Goal: Information Seeking & Learning: Learn about a topic

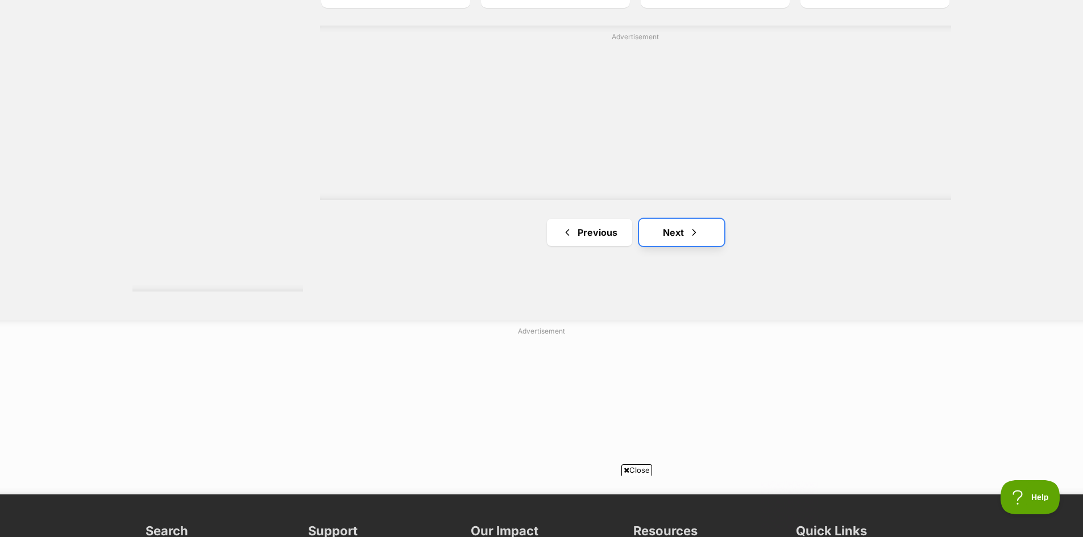
click at [673, 243] on link "Next" at bounding box center [681, 232] width 85 height 27
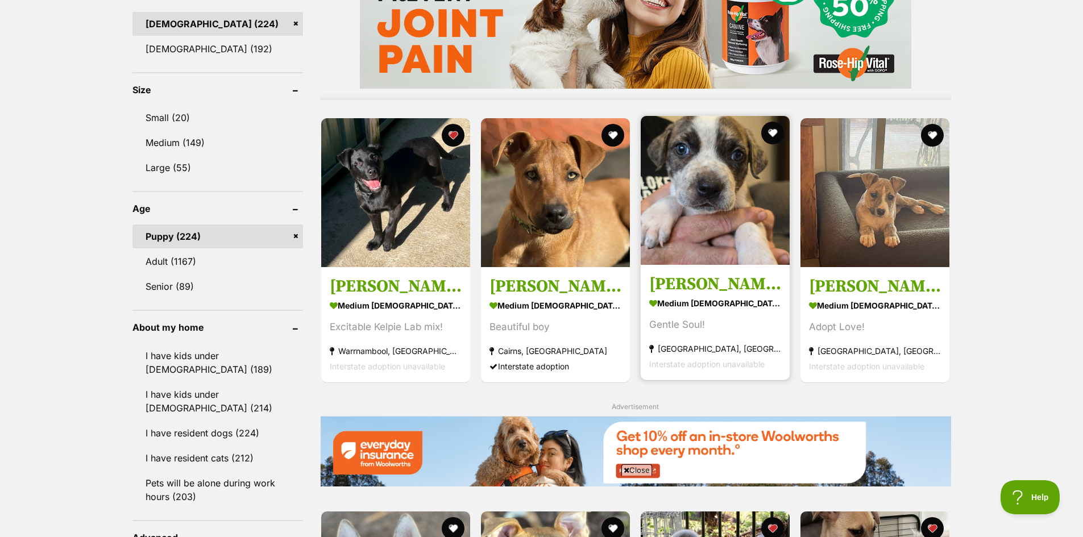
scroll to position [1023, 0]
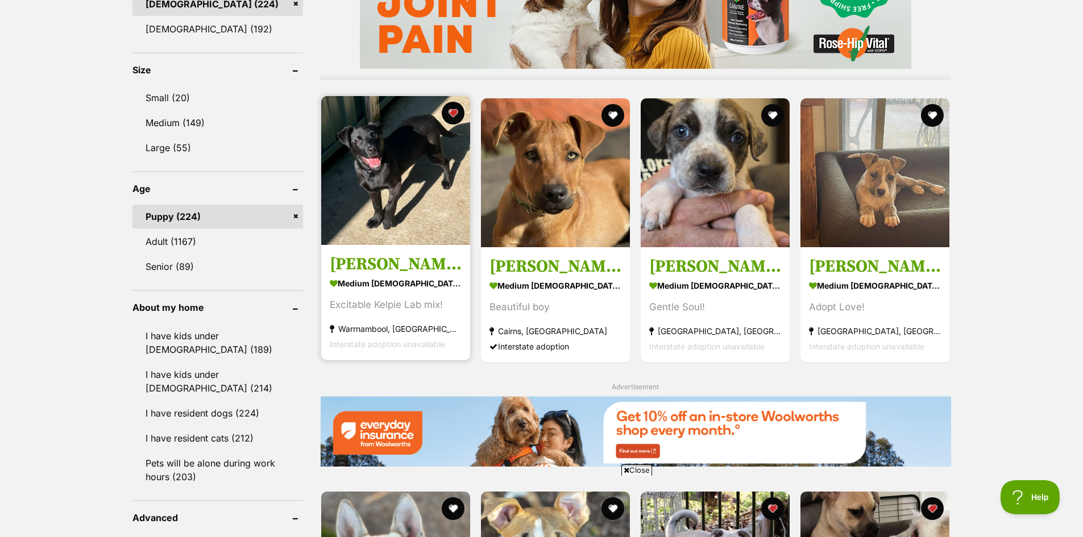
click at [426, 156] on img at bounding box center [395, 170] width 149 height 149
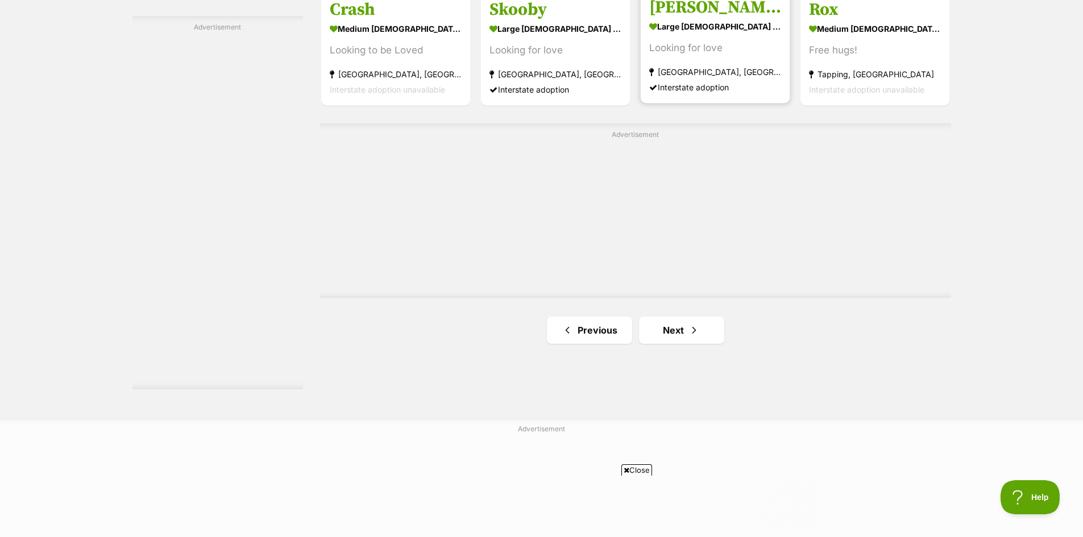
scroll to position [1983, 0]
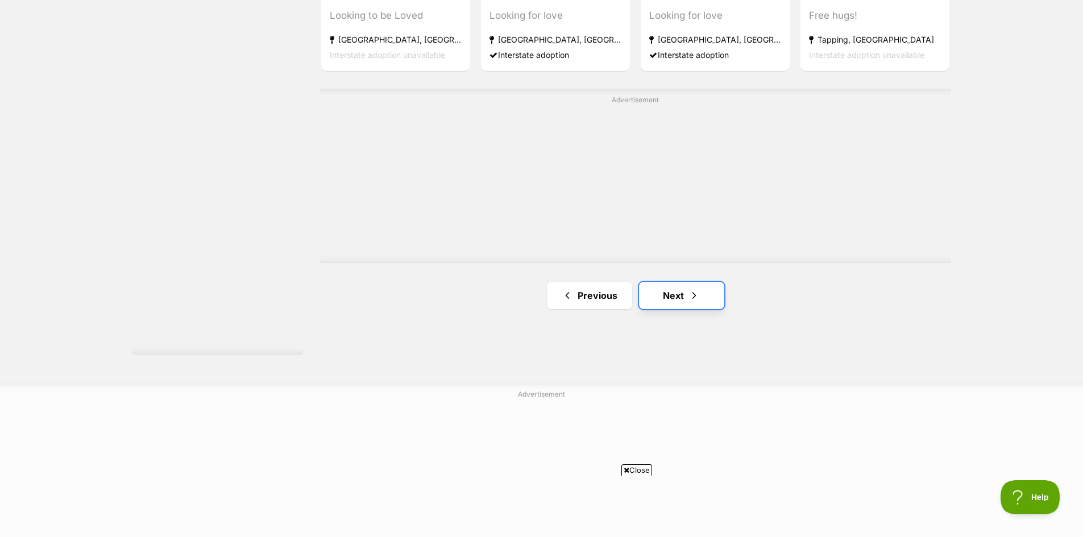
click at [679, 297] on link "Next" at bounding box center [681, 295] width 85 height 27
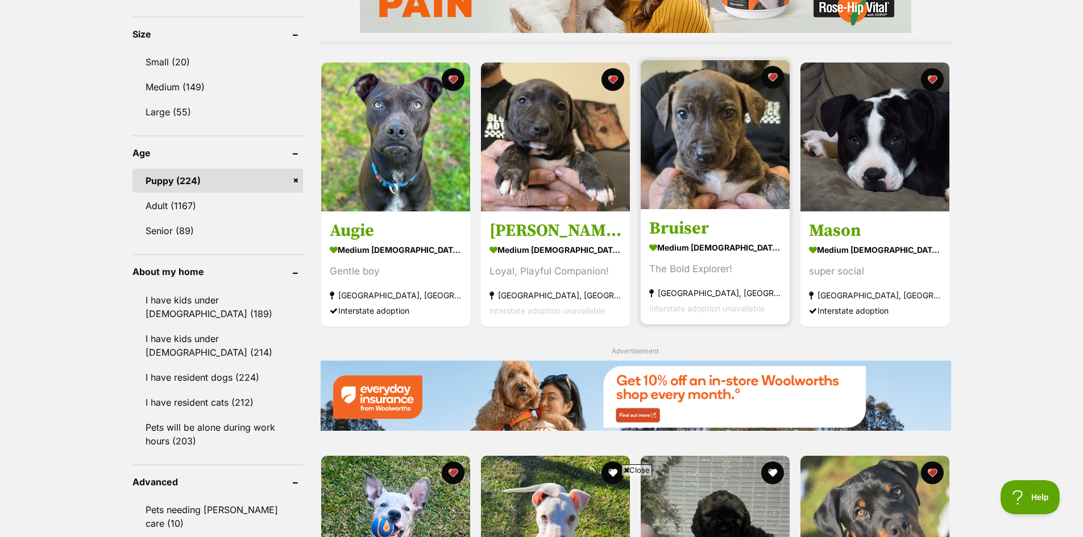
scroll to position [1080, 0]
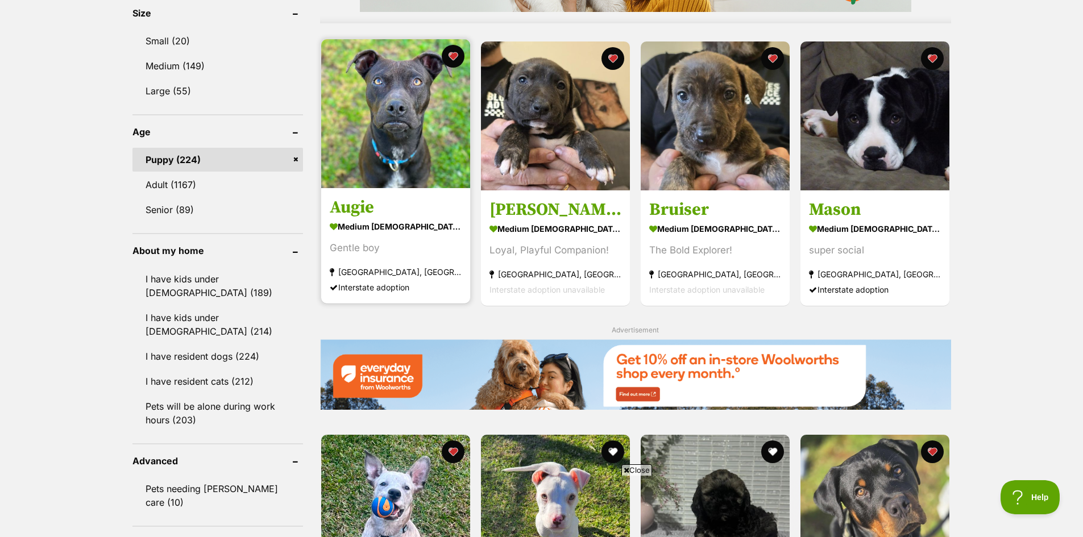
click at [420, 114] on img at bounding box center [395, 113] width 149 height 149
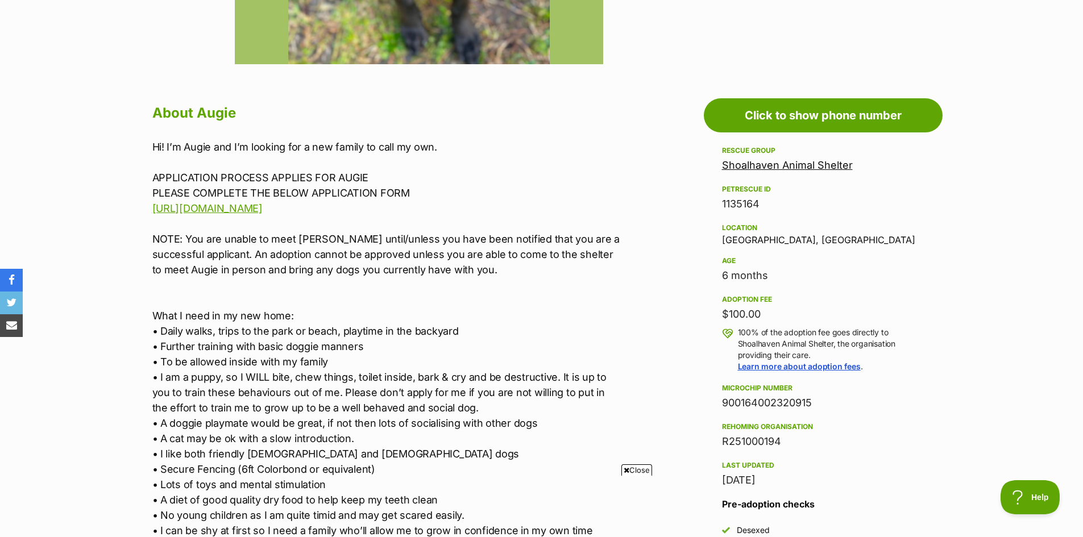
scroll to position [568, 0]
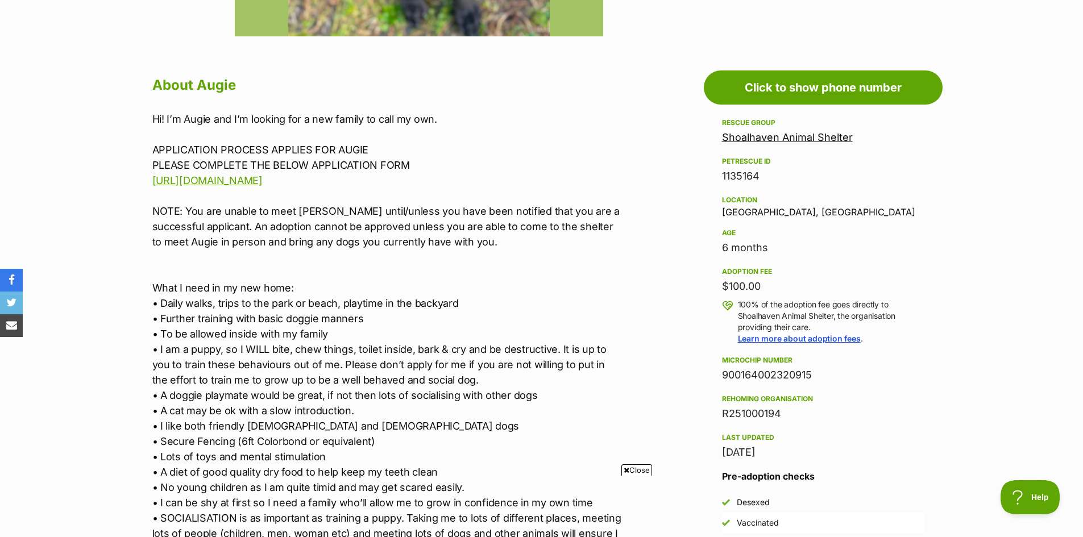
click at [788, 140] on link "Shoalhaven Animal Shelter" at bounding box center [787, 137] width 131 height 12
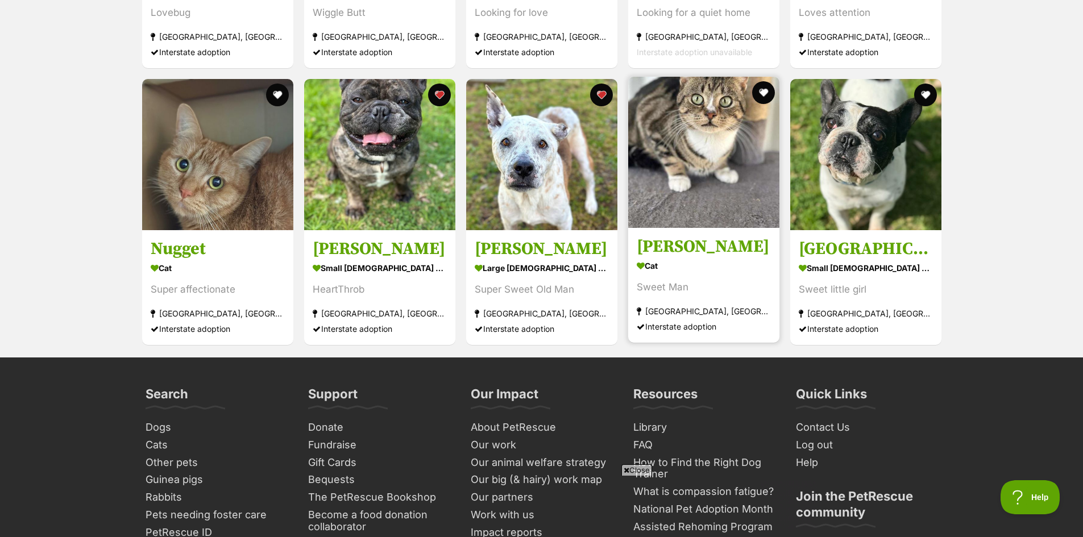
scroll to position [2274, 0]
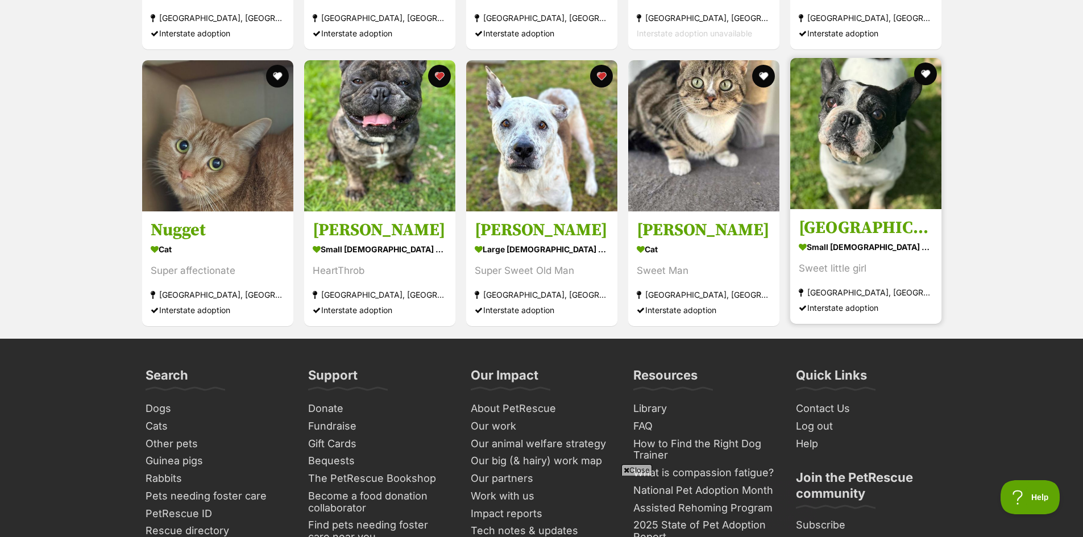
click at [855, 123] on img at bounding box center [865, 133] width 151 height 151
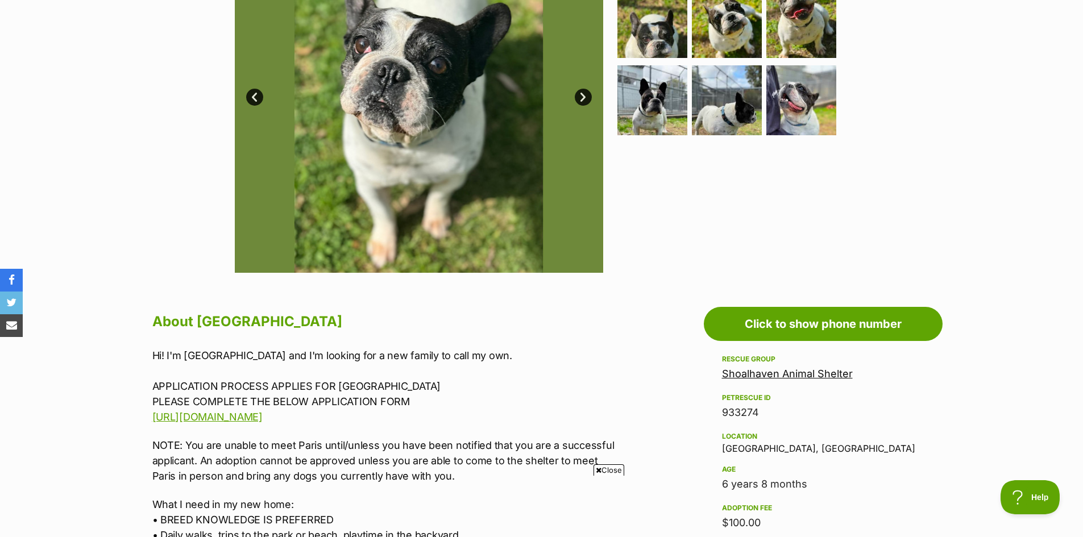
scroll to position [284, 0]
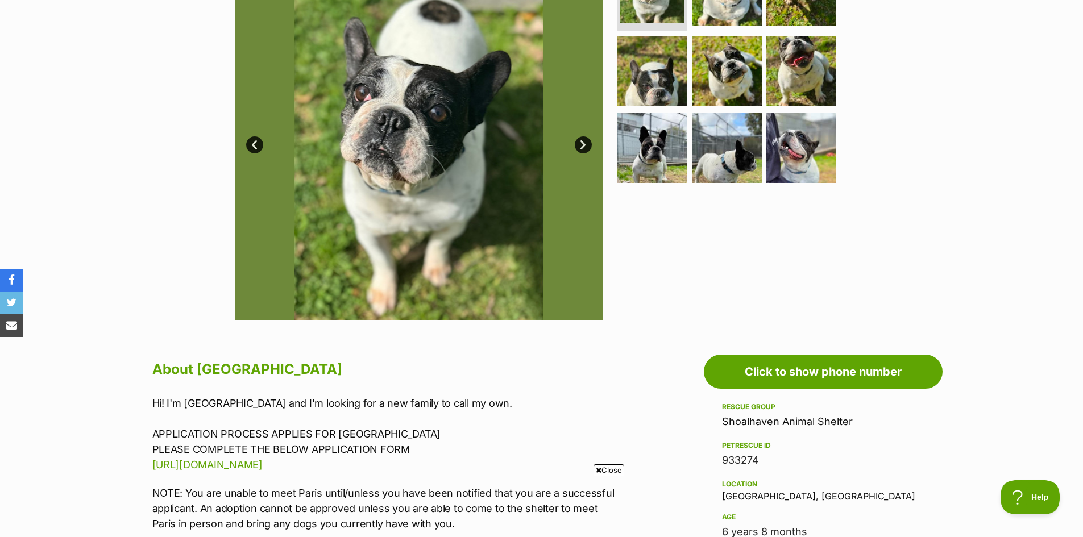
click at [578, 142] on link "Next" at bounding box center [583, 144] width 17 height 17
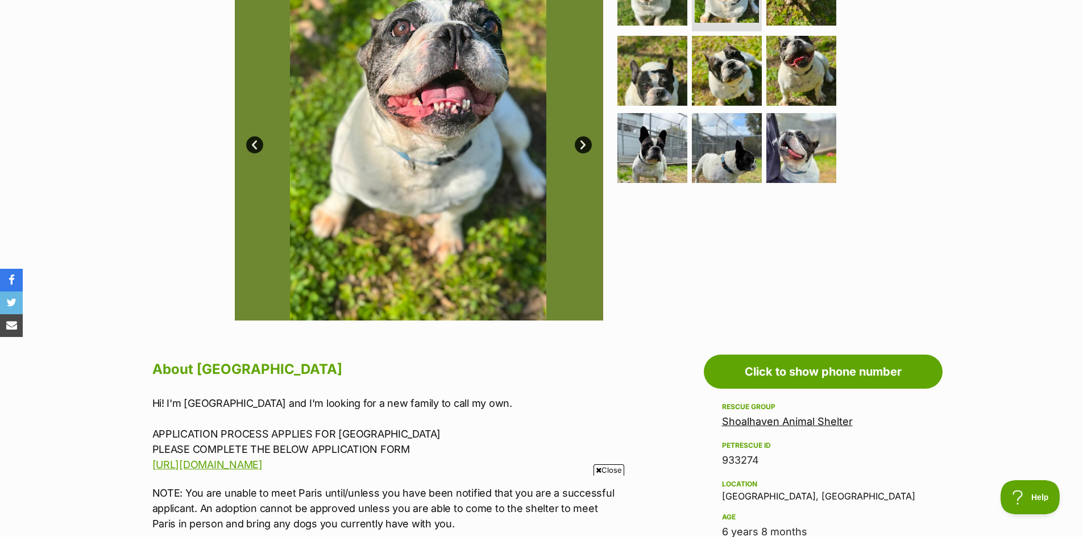
scroll to position [227, 0]
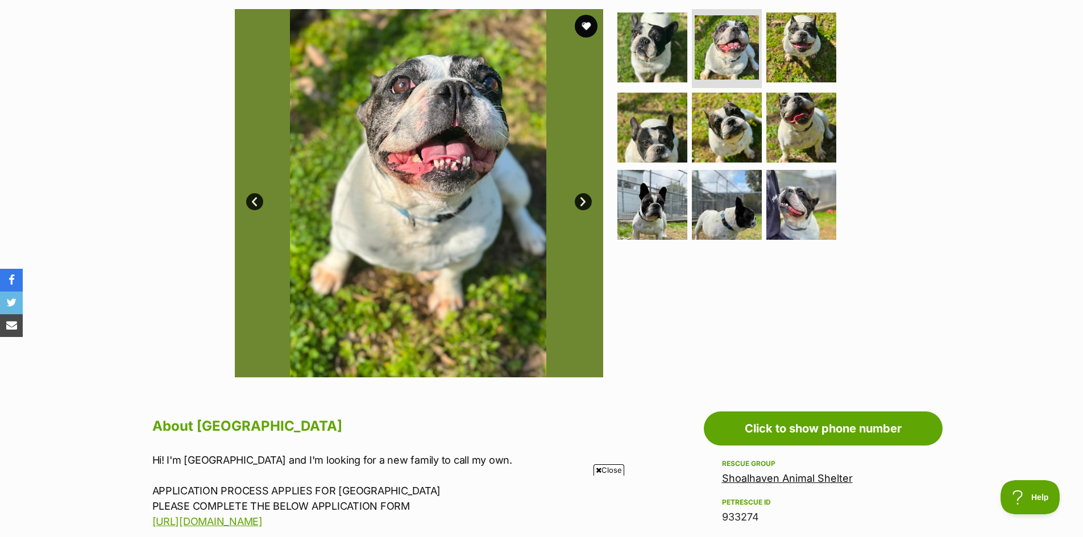
click at [575, 200] on link "Next" at bounding box center [583, 201] width 17 height 17
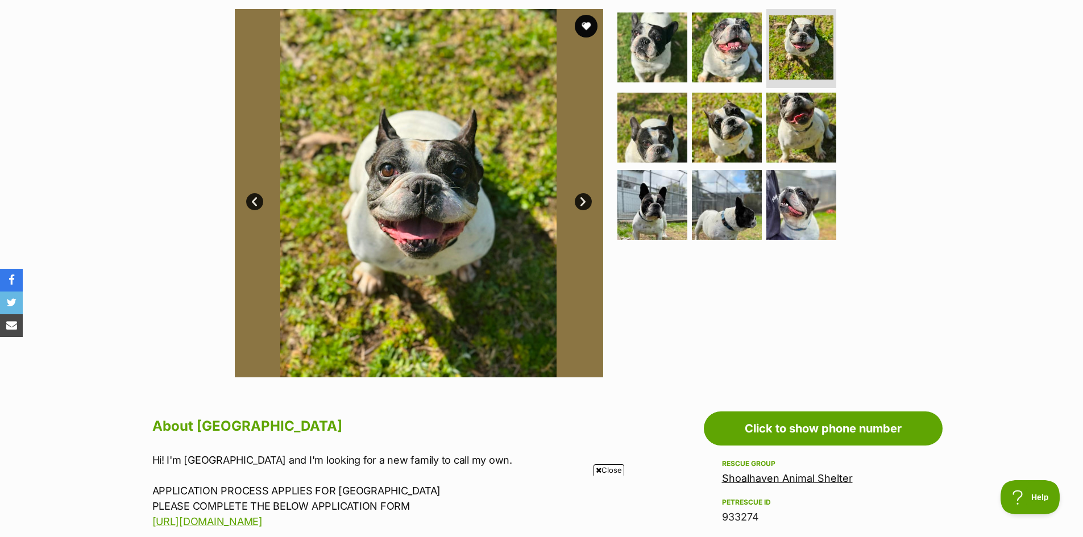
click at [576, 199] on link "Next" at bounding box center [583, 201] width 17 height 17
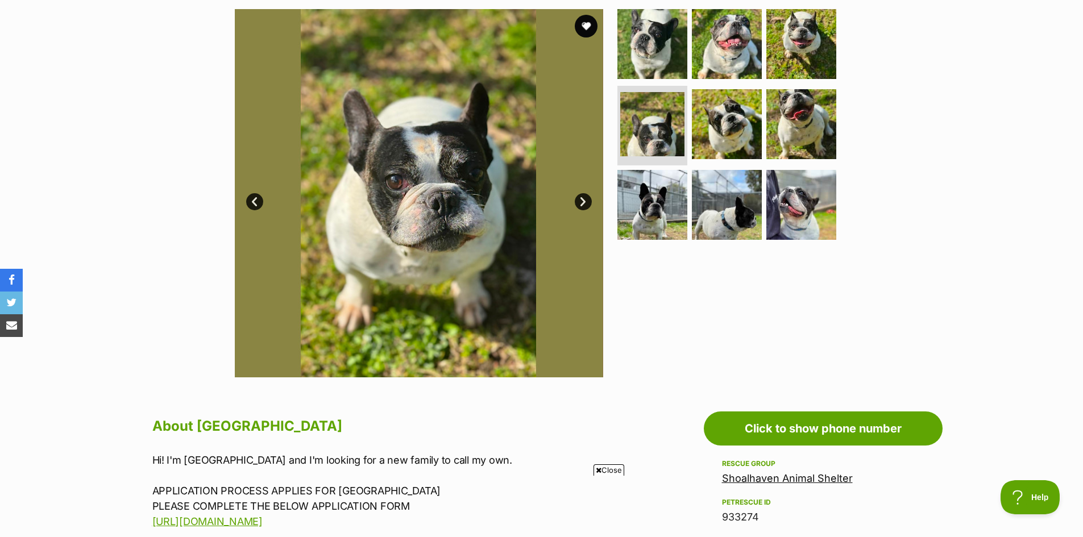
click at [576, 199] on link "Next" at bounding box center [583, 201] width 17 height 17
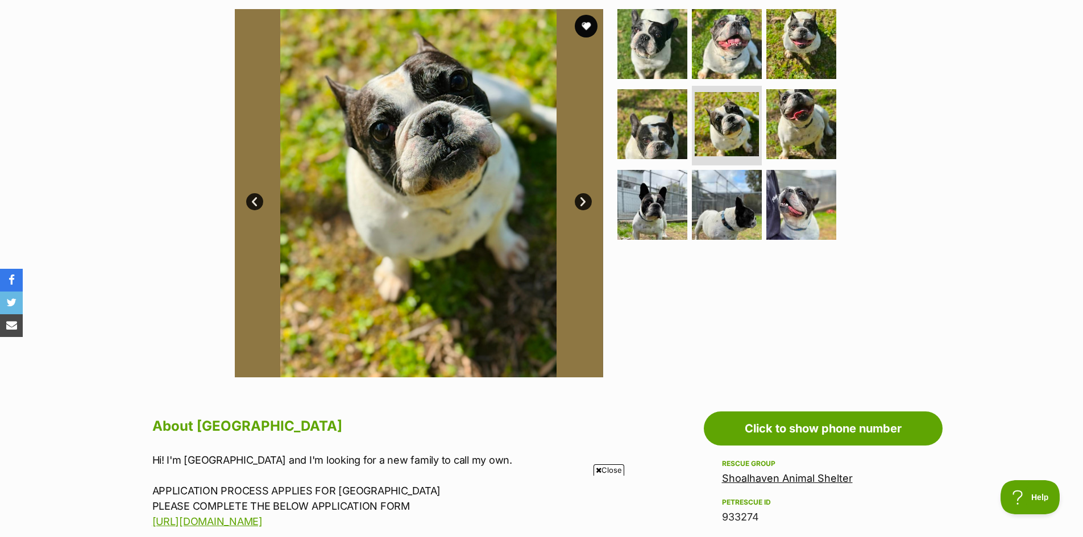
click at [576, 199] on link "Next" at bounding box center [583, 201] width 17 height 17
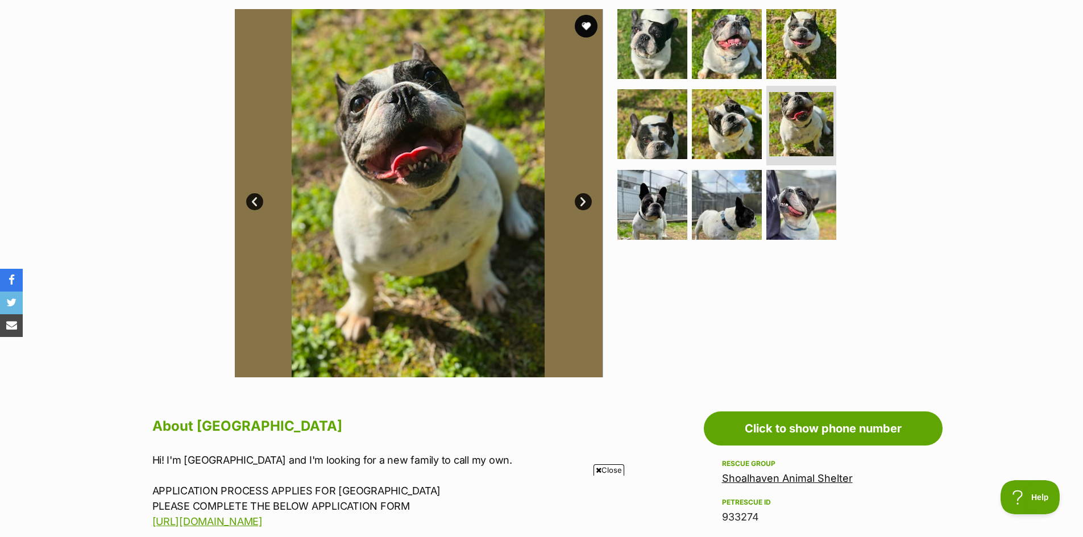
click at [576, 199] on link "Next" at bounding box center [583, 201] width 17 height 17
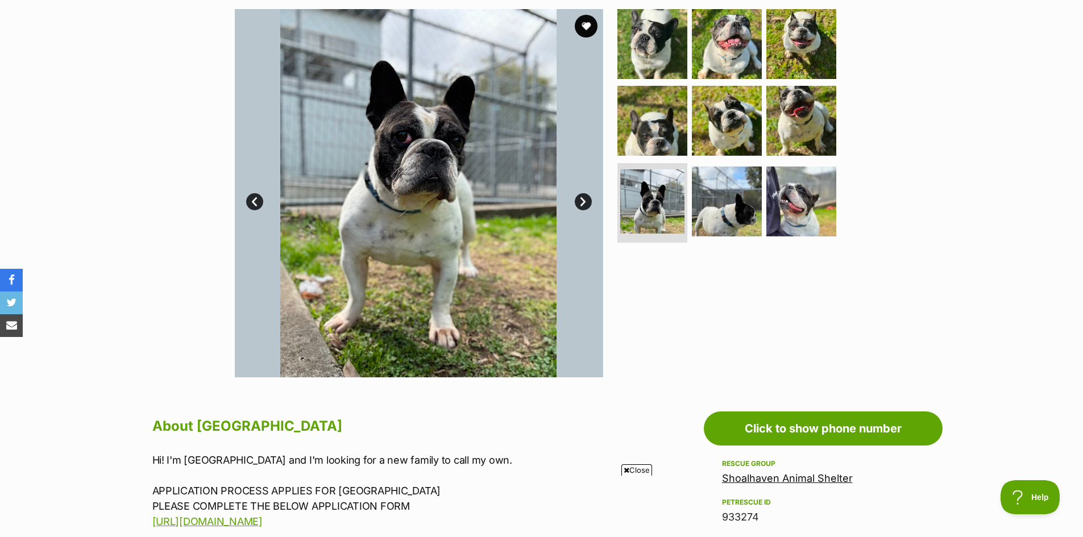
click at [576, 199] on link "Next" at bounding box center [583, 201] width 17 height 17
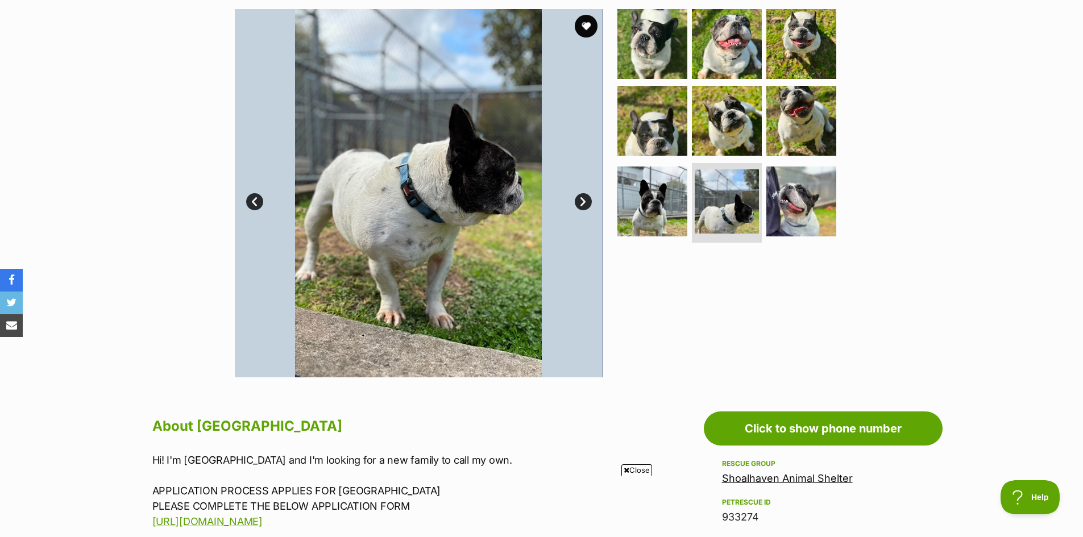
click at [576, 199] on link "Next" at bounding box center [583, 201] width 17 height 17
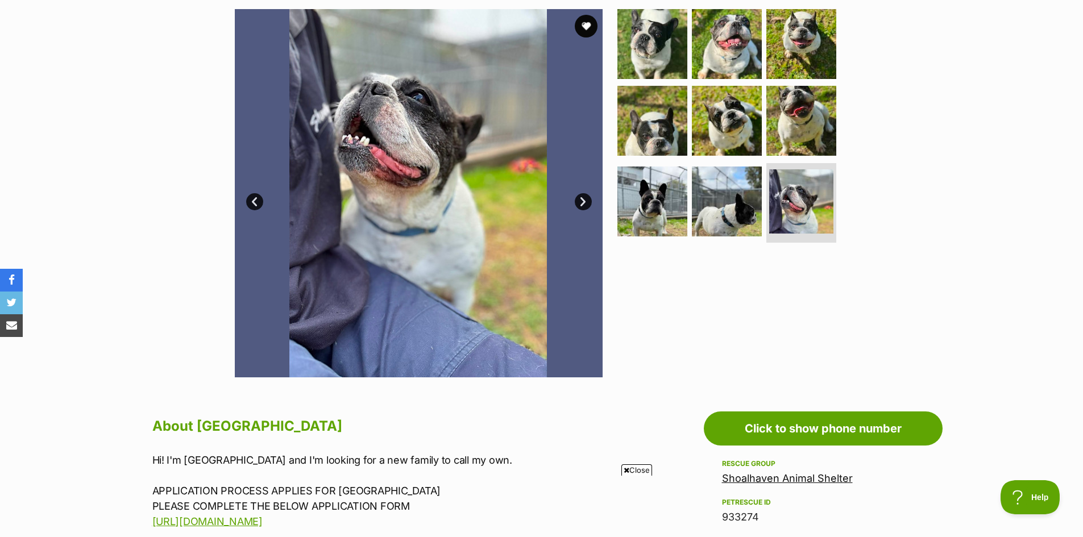
click at [576, 199] on link "Next" at bounding box center [583, 201] width 17 height 17
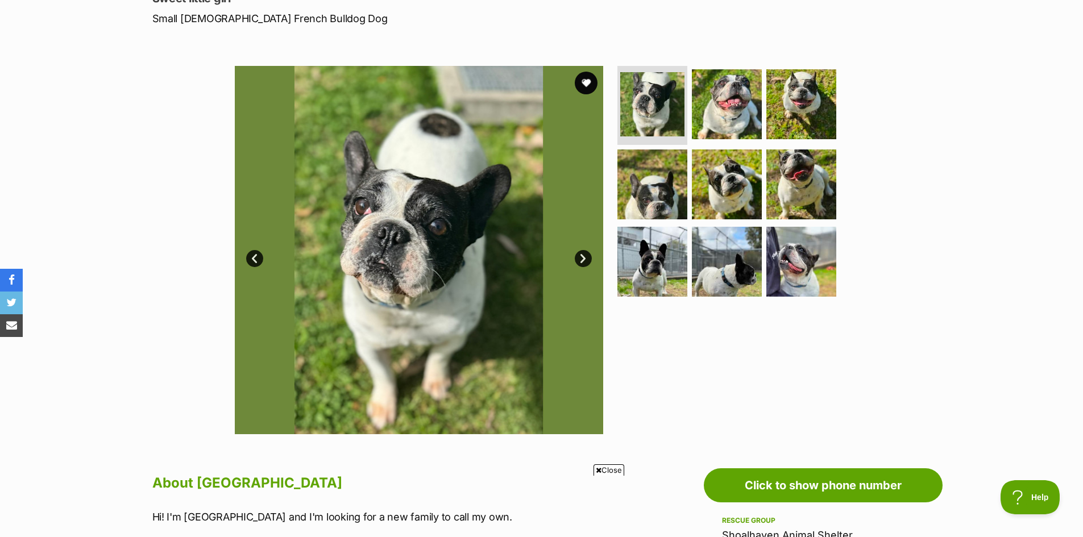
scroll to position [0, 0]
click at [583, 81] on button "favourite" at bounding box center [586, 82] width 25 height 25
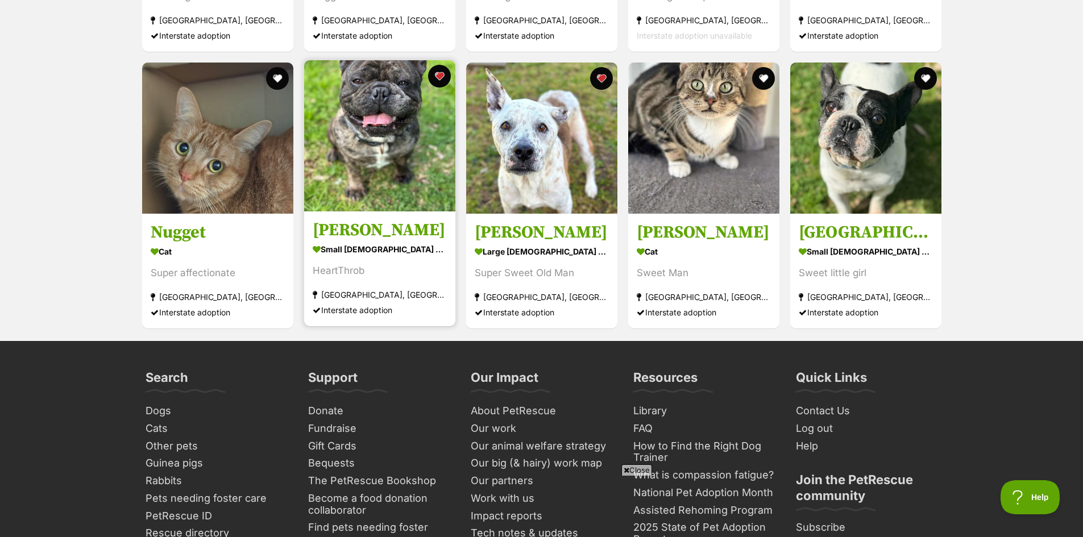
click at [394, 131] on img at bounding box center [379, 135] width 151 height 151
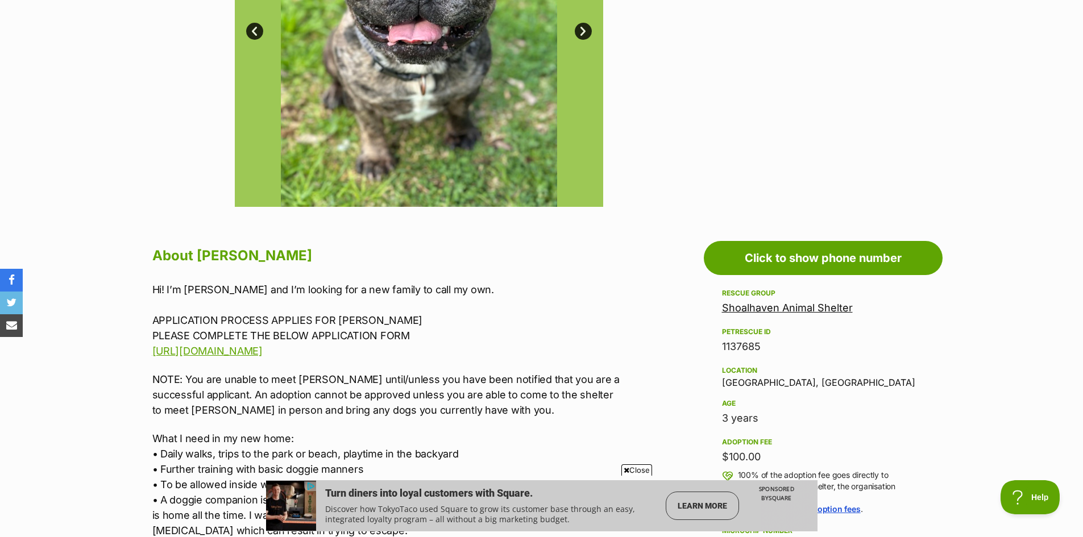
scroll to position [171, 0]
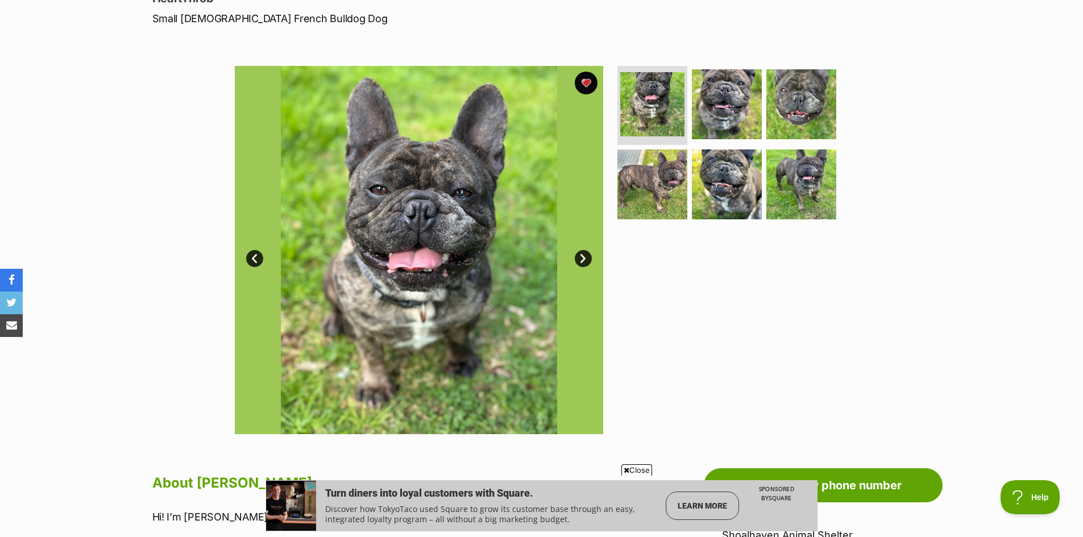
click at [582, 254] on link "Next" at bounding box center [583, 258] width 17 height 17
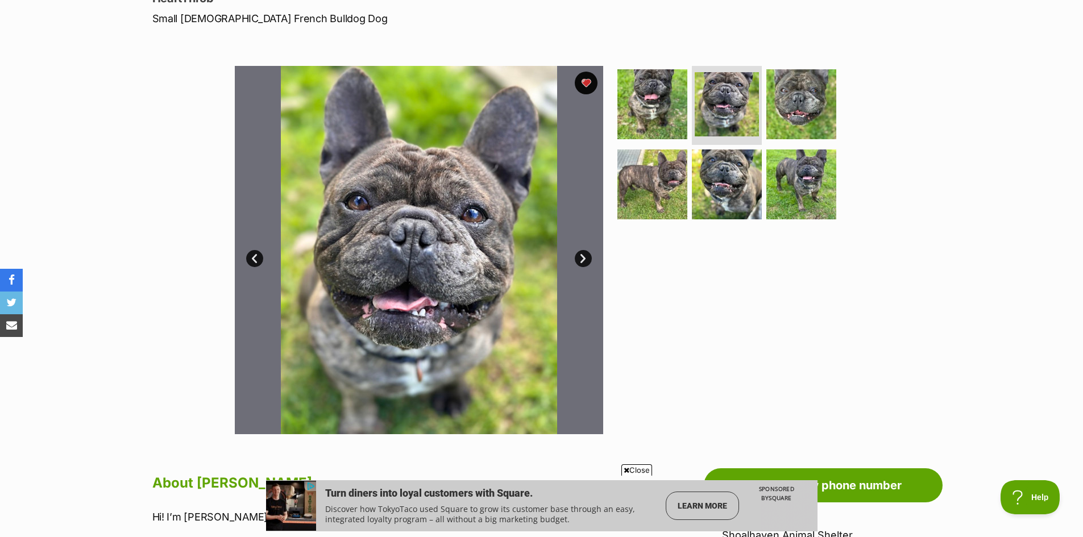
click at [582, 254] on link "Next" at bounding box center [583, 258] width 17 height 17
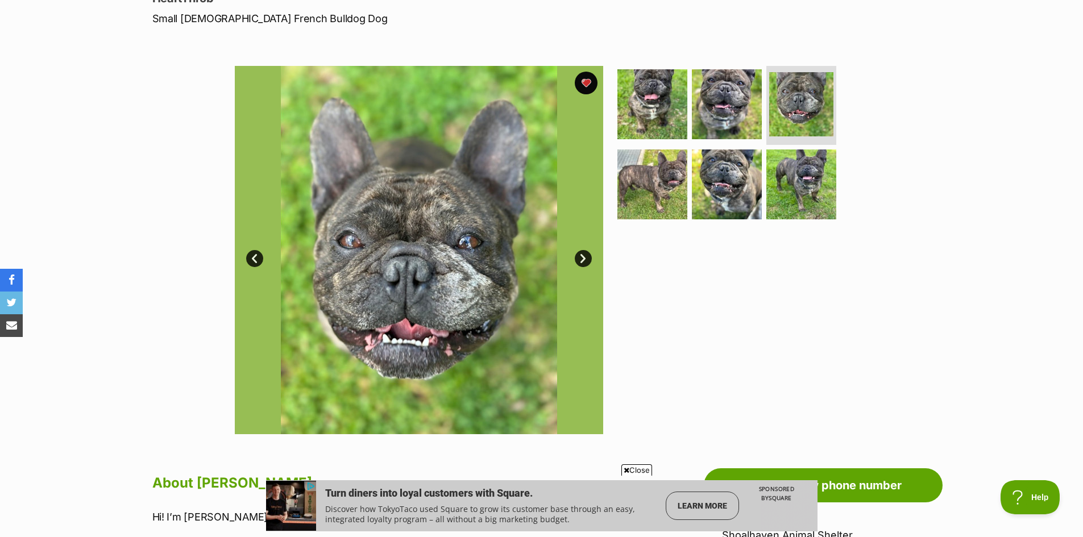
click at [582, 254] on link "Next" at bounding box center [583, 258] width 17 height 17
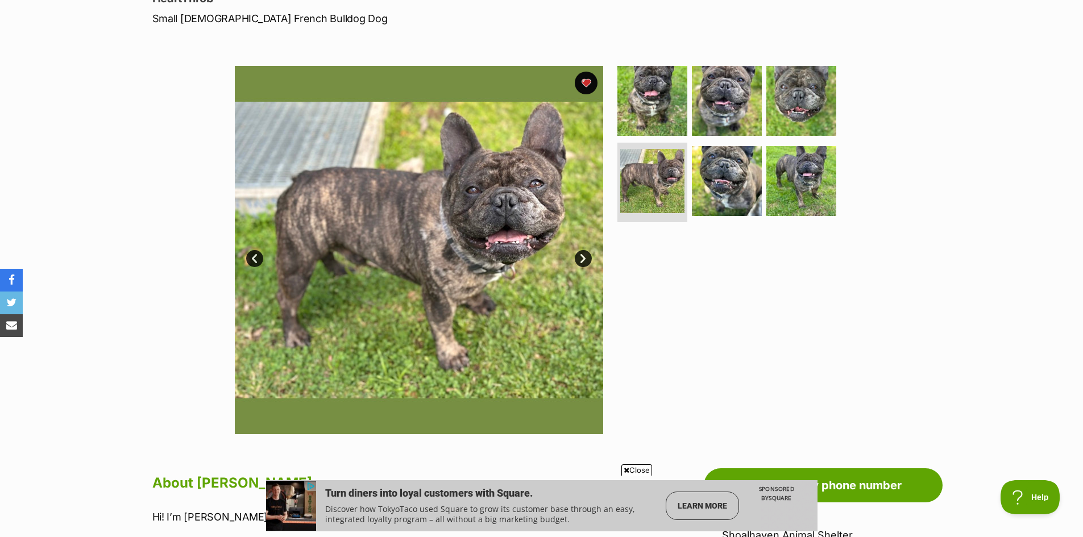
click at [582, 254] on link "Next" at bounding box center [583, 258] width 17 height 17
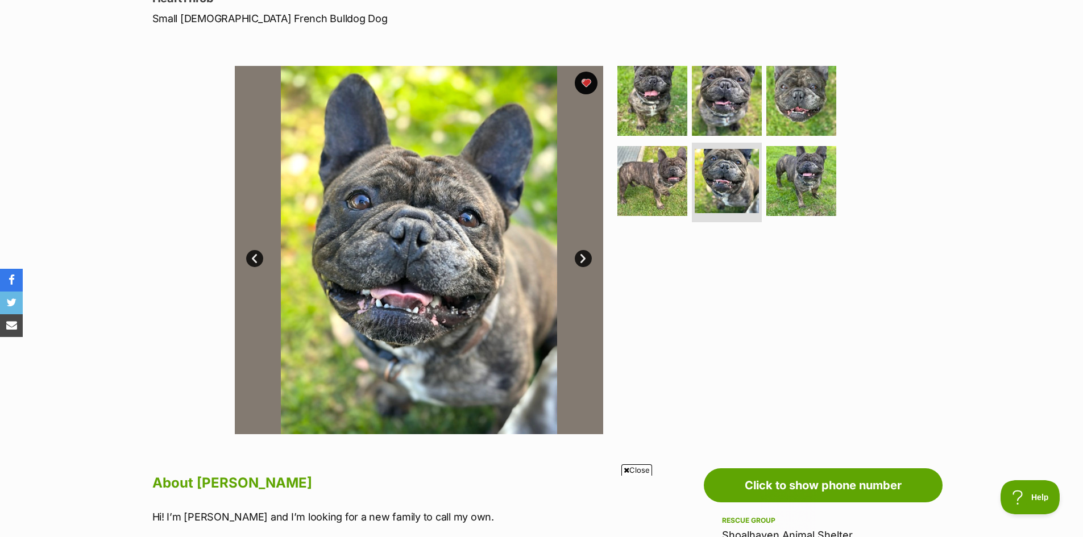
scroll to position [0, 0]
click at [582, 254] on link "Next" at bounding box center [583, 258] width 17 height 17
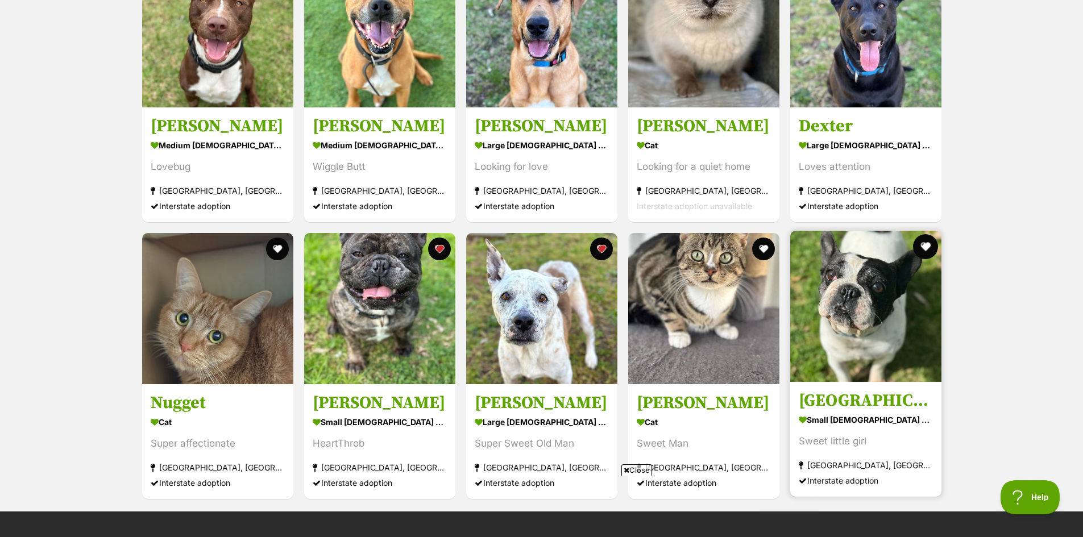
click at [926, 241] on button "favourite" at bounding box center [925, 246] width 25 height 25
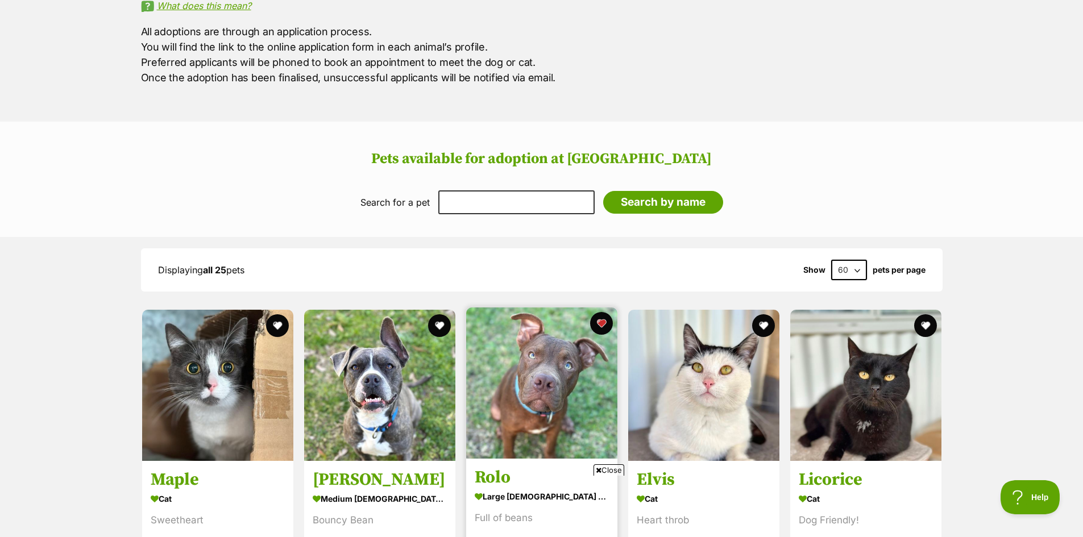
scroll to position [907, 0]
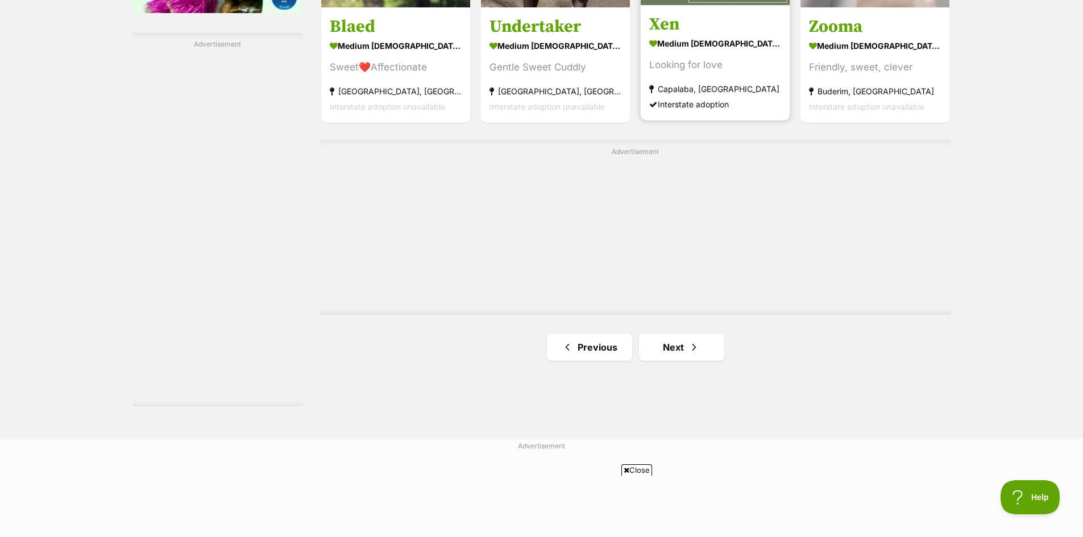
scroll to position [1933, 0]
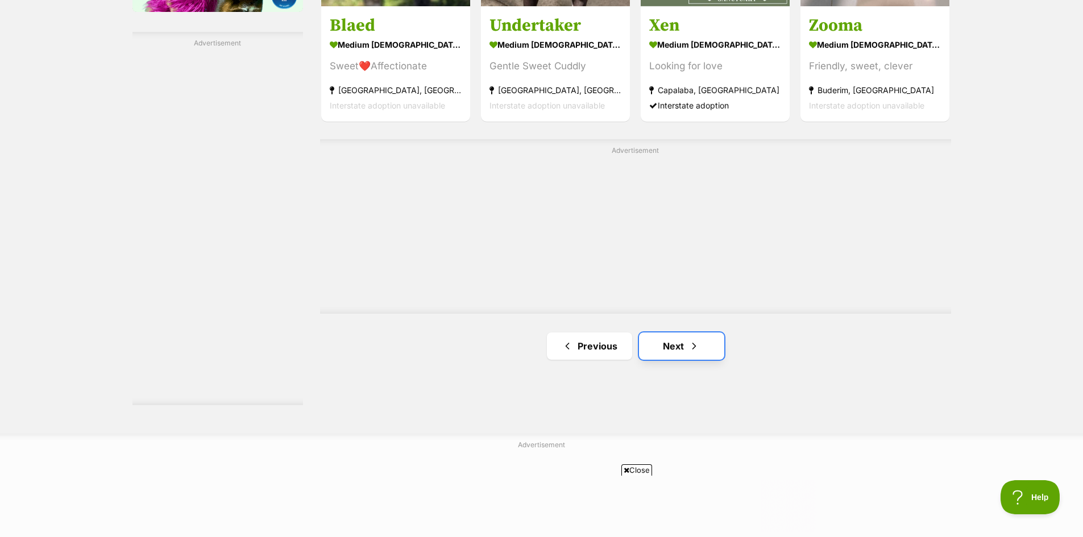
click at [678, 348] on link "Next" at bounding box center [681, 346] width 85 height 27
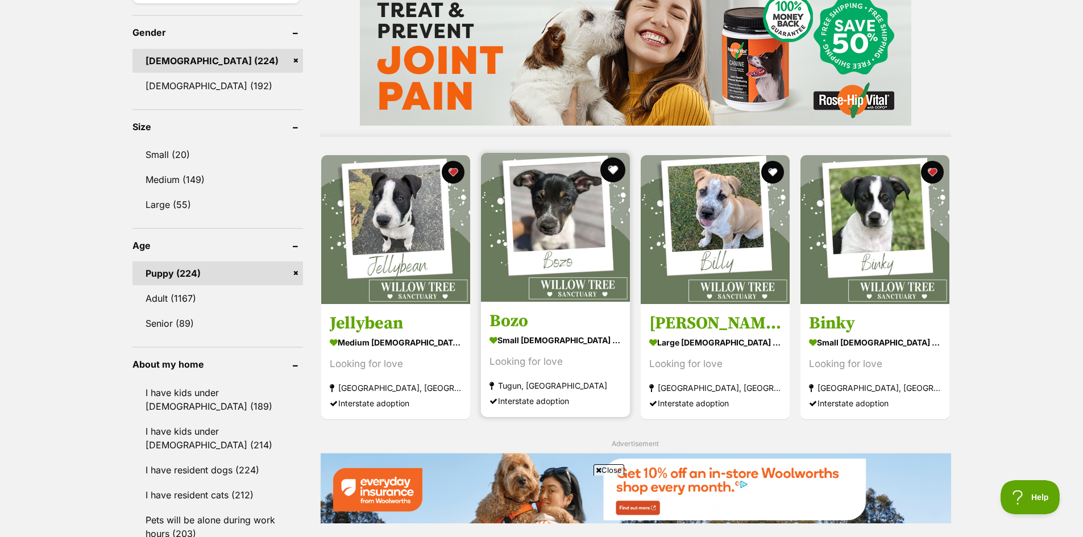
click at [612, 169] on button "favourite" at bounding box center [612, 169] width 25 height 25
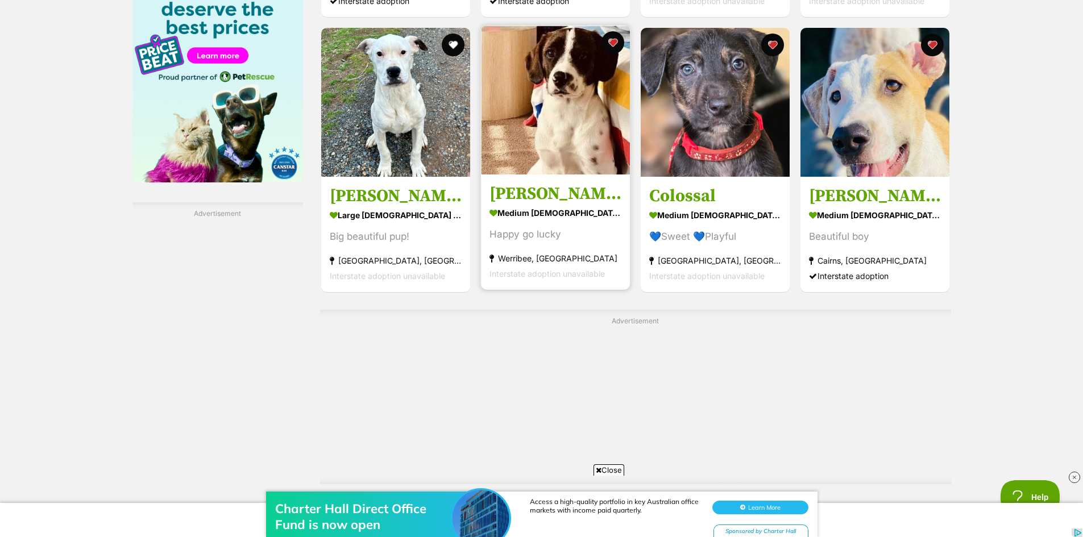
click at [562, 134] on img at bounding box center [555, 100] width 149 height 149
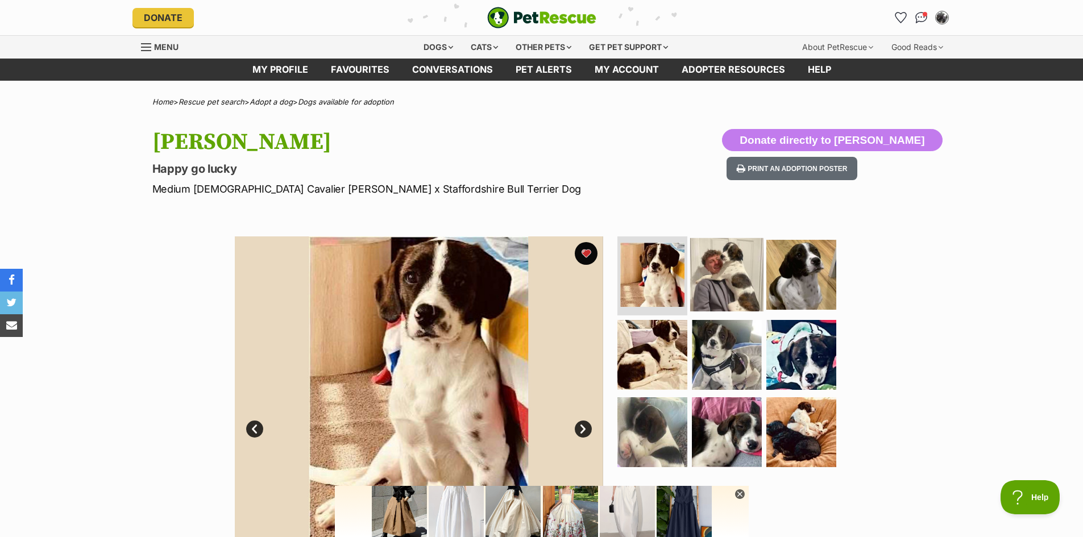
click at [715, 276] on img at bounding box center [726, 274] width 73 height 73
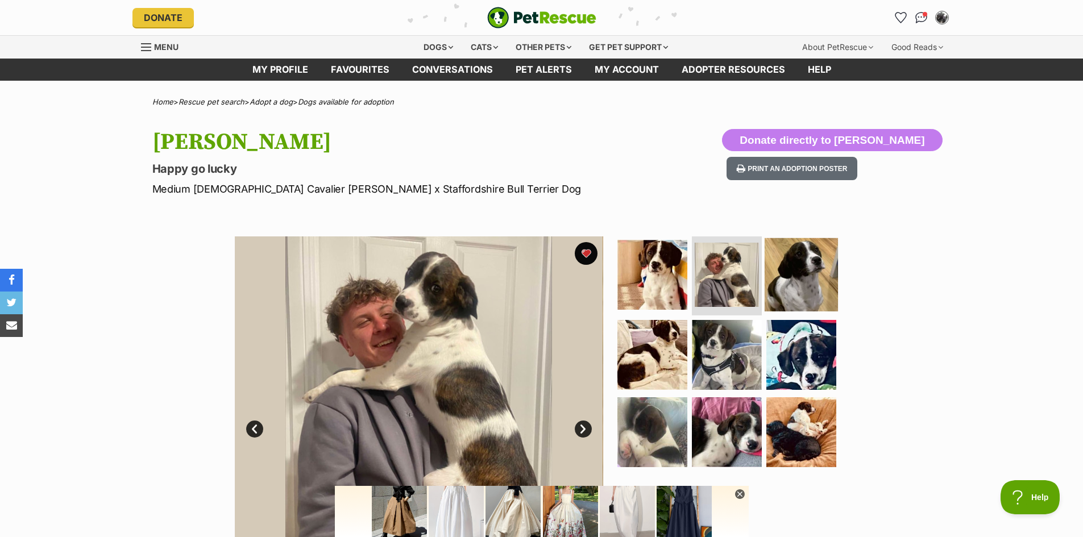
click at [813, 288] on img at bounding box center [801, 274] width 73 height 73
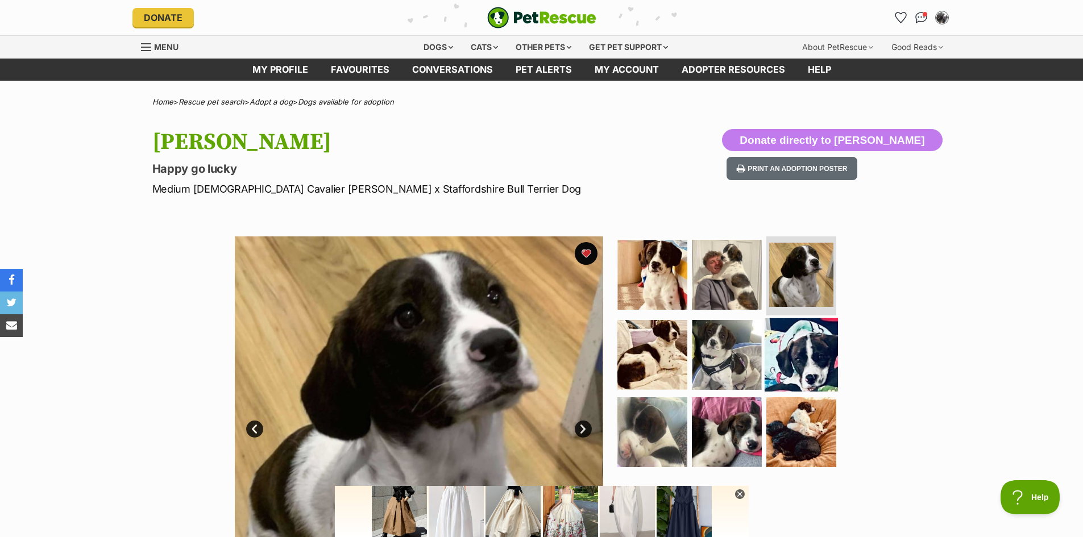
click at [800, 348] on img at bounding box center [801, 354] width 73 height 73
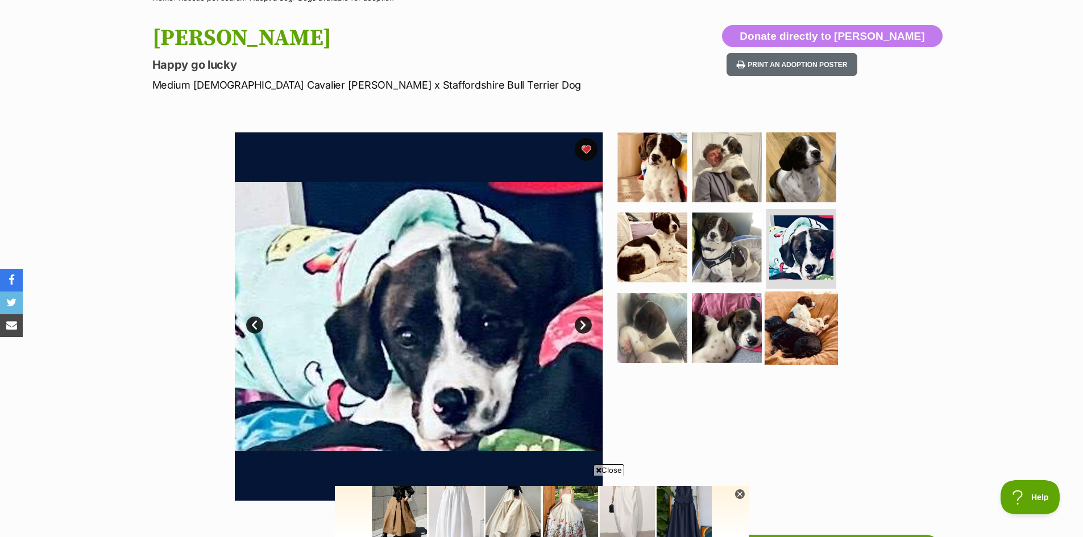
scroll to position [114, 0]
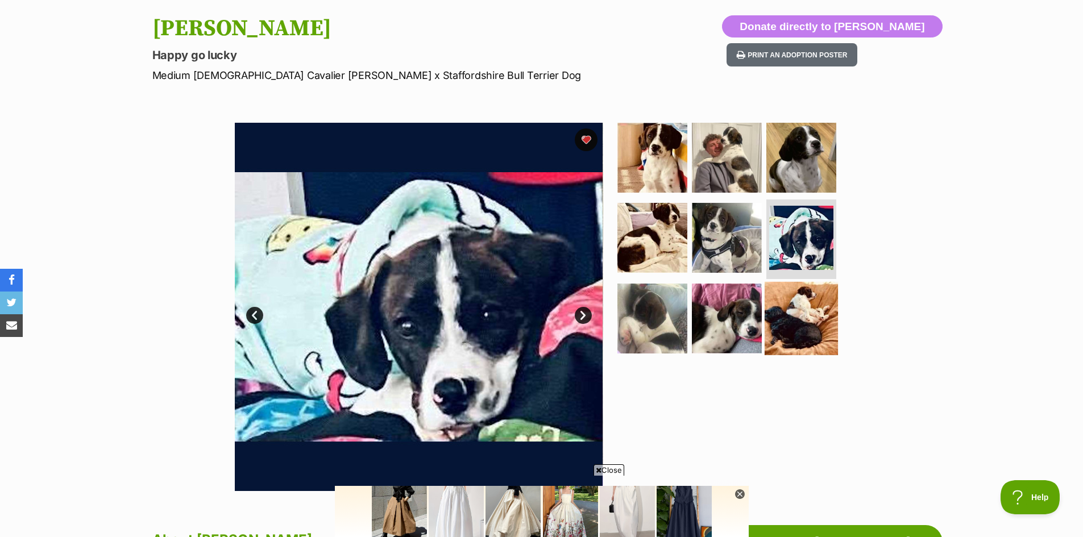
click at [804, 327] on img at bounding box center [801, 318] width 73 height 73
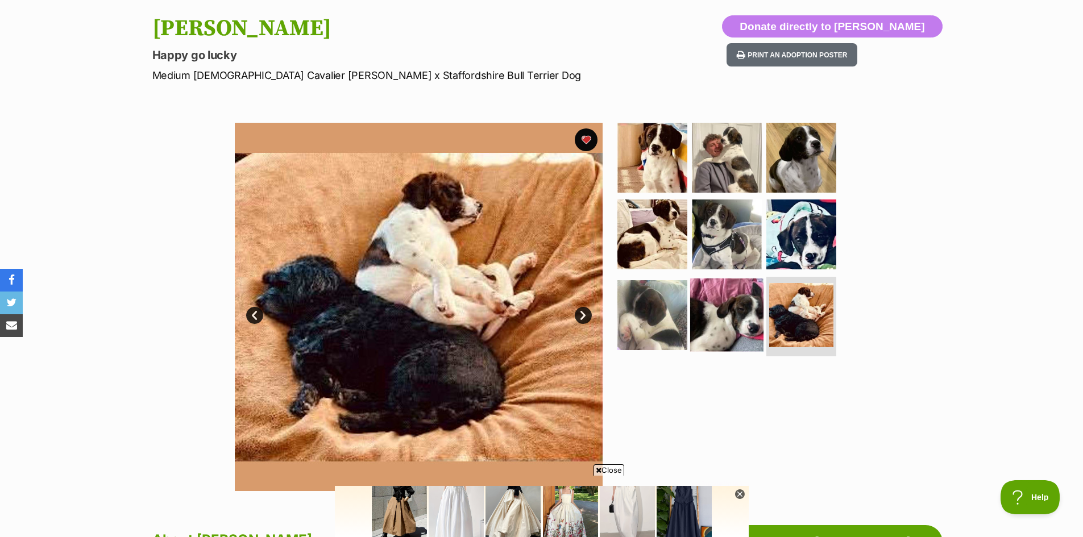
click at [717, 314] on img at bounding box center [726, 315] width 73 height 73
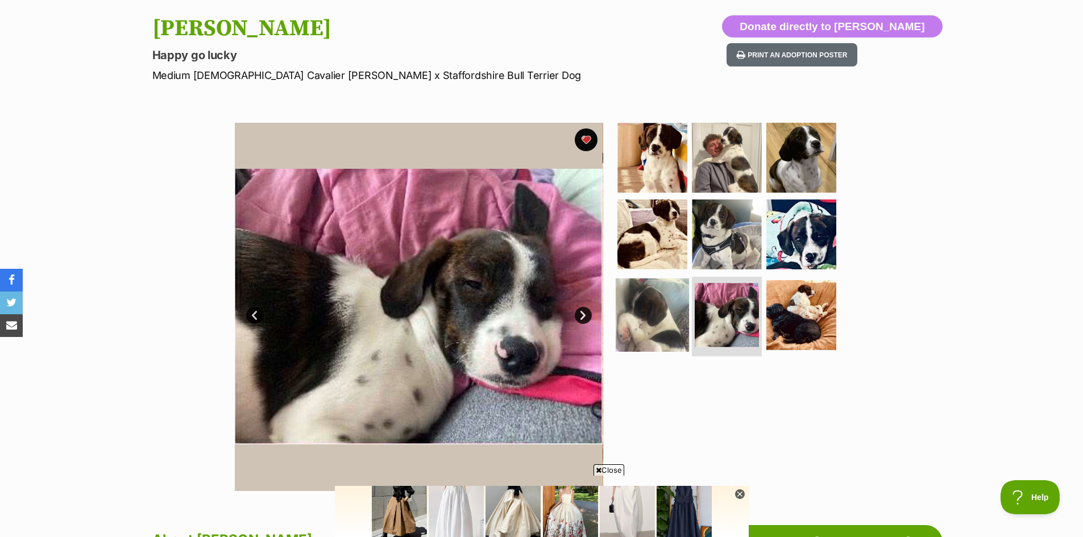
click at [666, 315] on img at bounding box center [652, 315] width 73 height 73
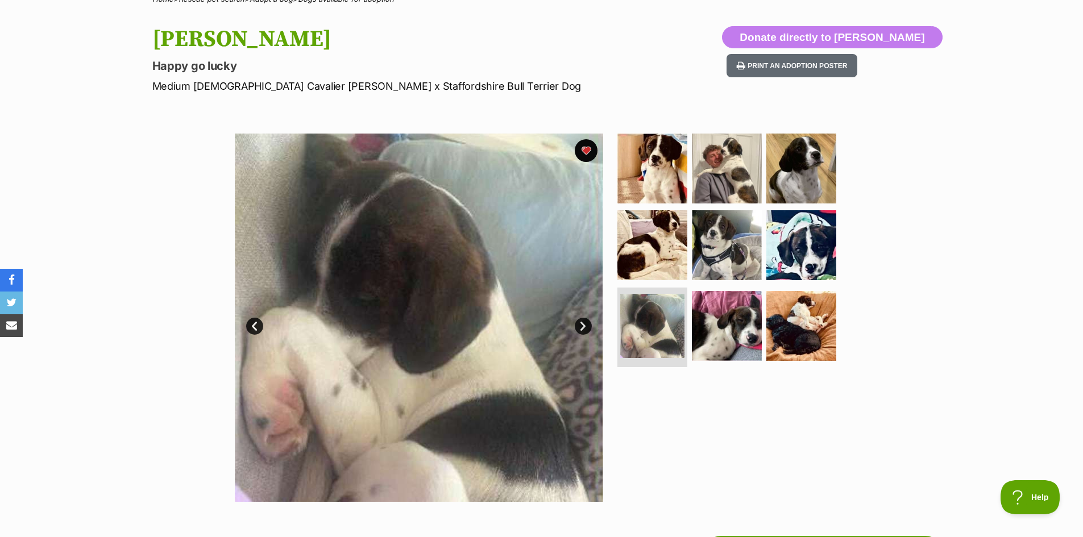
scroll to position [0, 0]
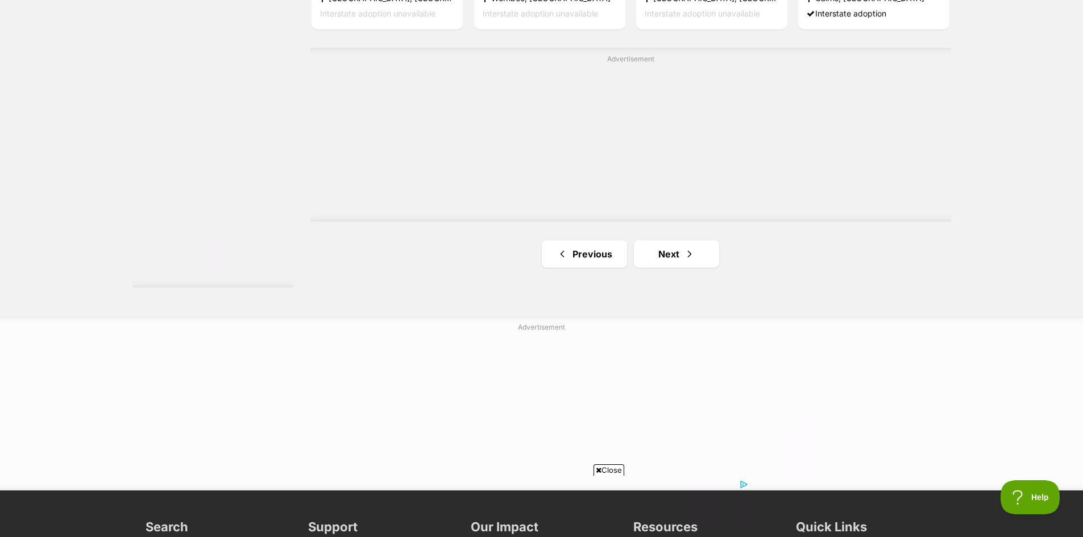
scroll to position [2103, 0]
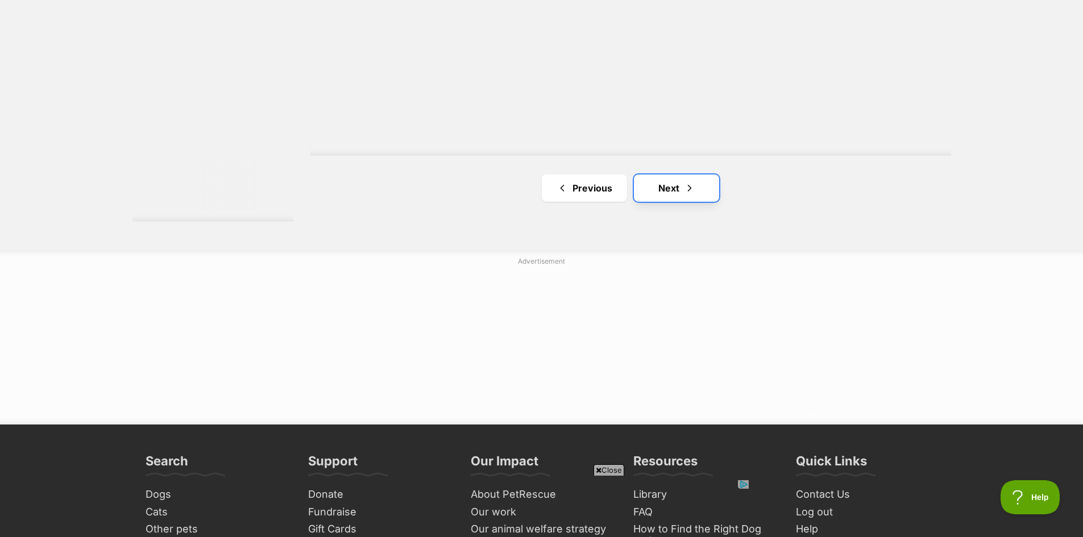
click at [665, 175] on link "Next" at bounding box center [676, 188] width 85 height 27
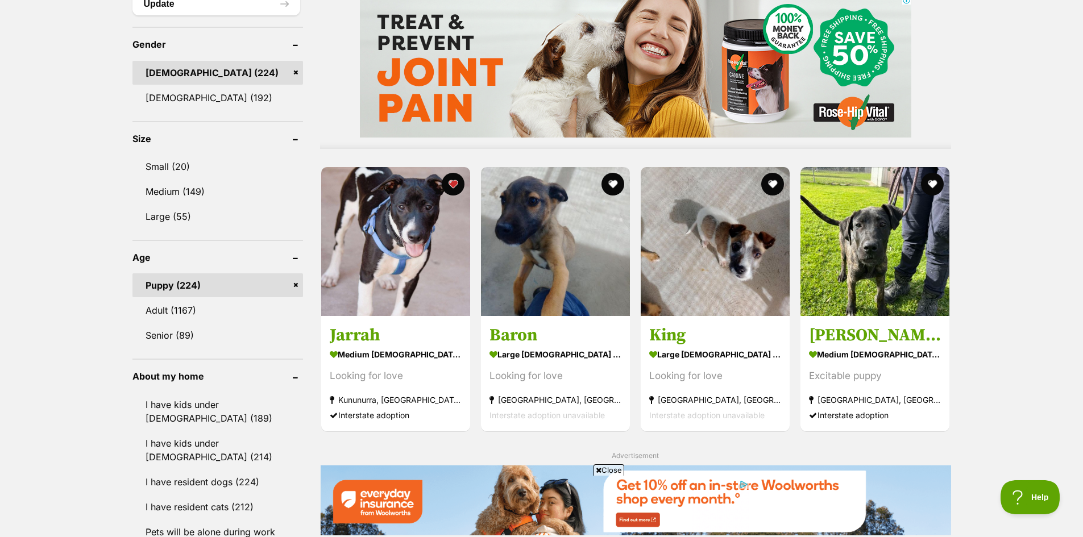
scroll to position [966, 0]
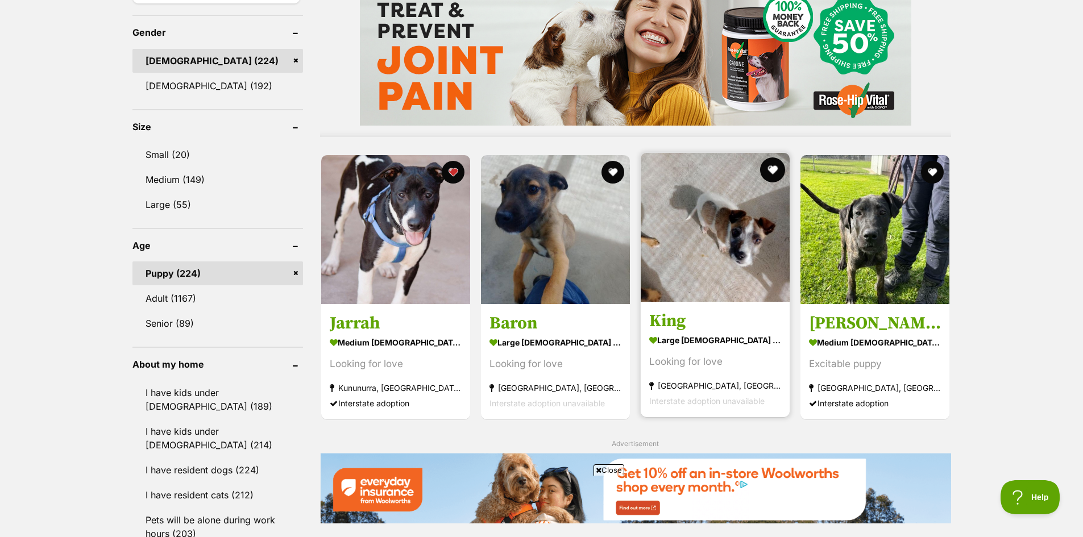
click at [775, 168] on button "favourite" at bounding box center [772, 169] width 25 height 25
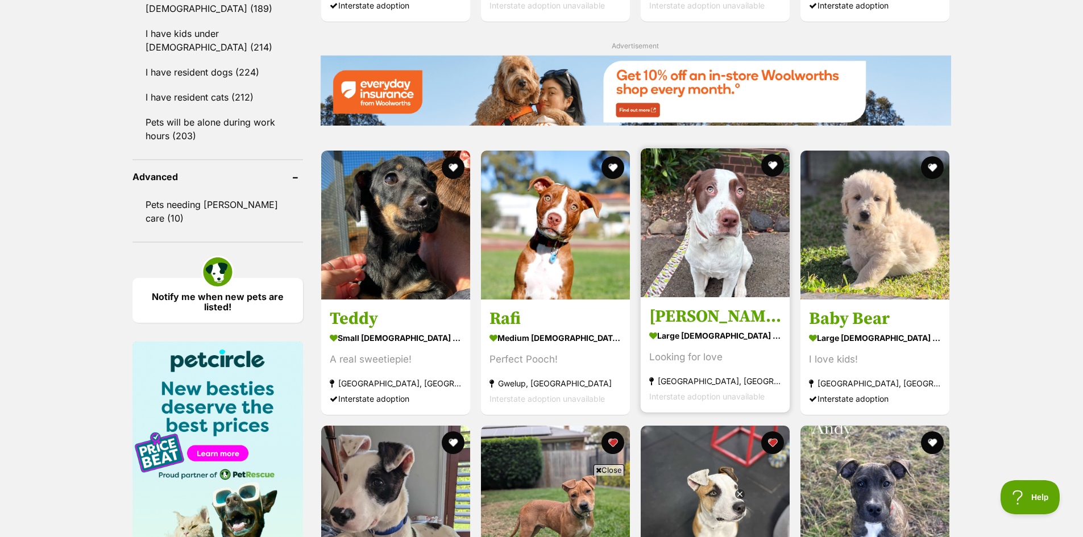
scroll to position [0, 0]
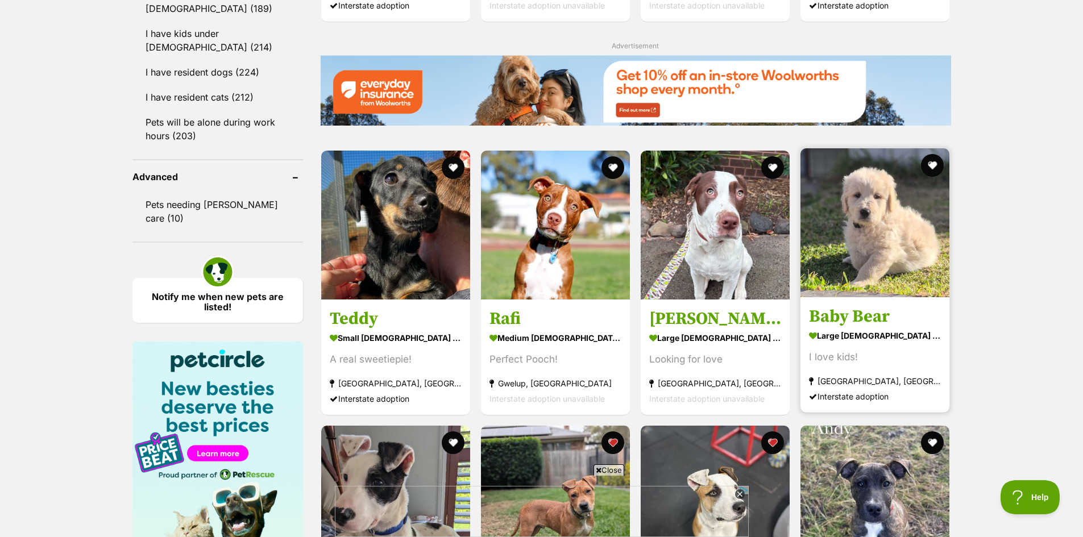
click at [897, 210] on img at bounding box center [874, 222] width 149 height 149
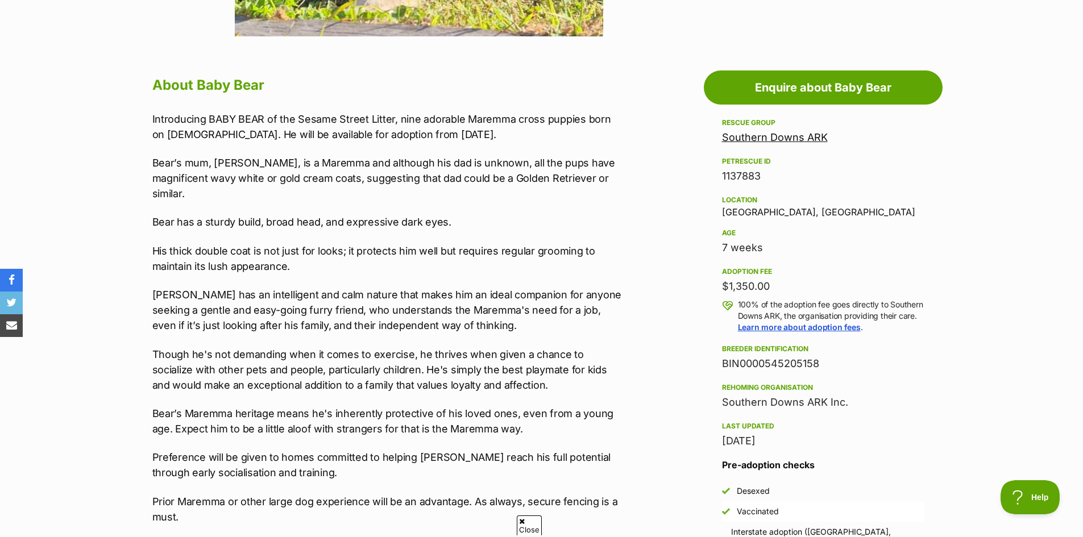
click at [816, 136] on link "Southern Downs ARK" at bounding box center [775, 137] width 106 height 12
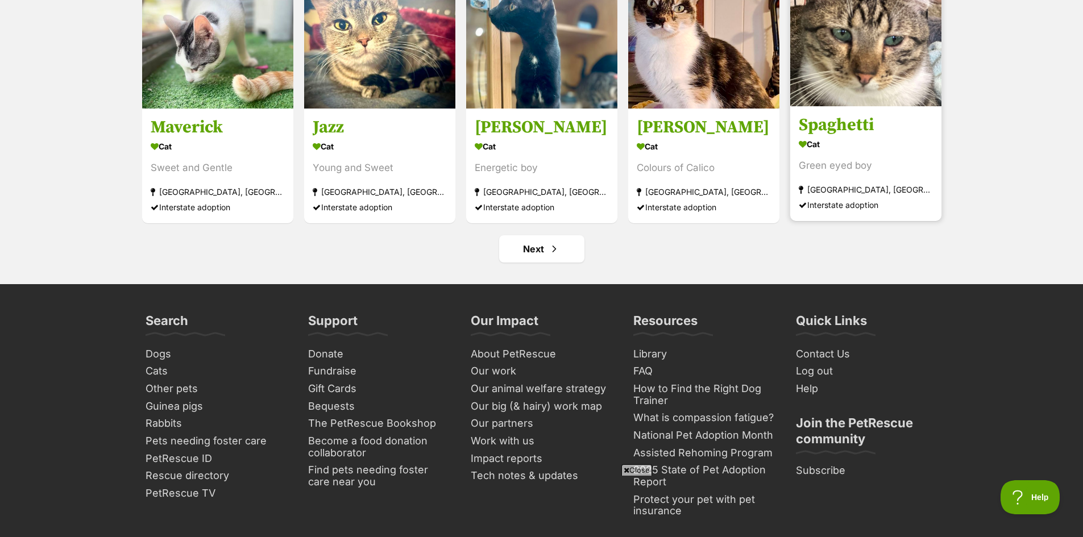
scroll to position [4434, 0]
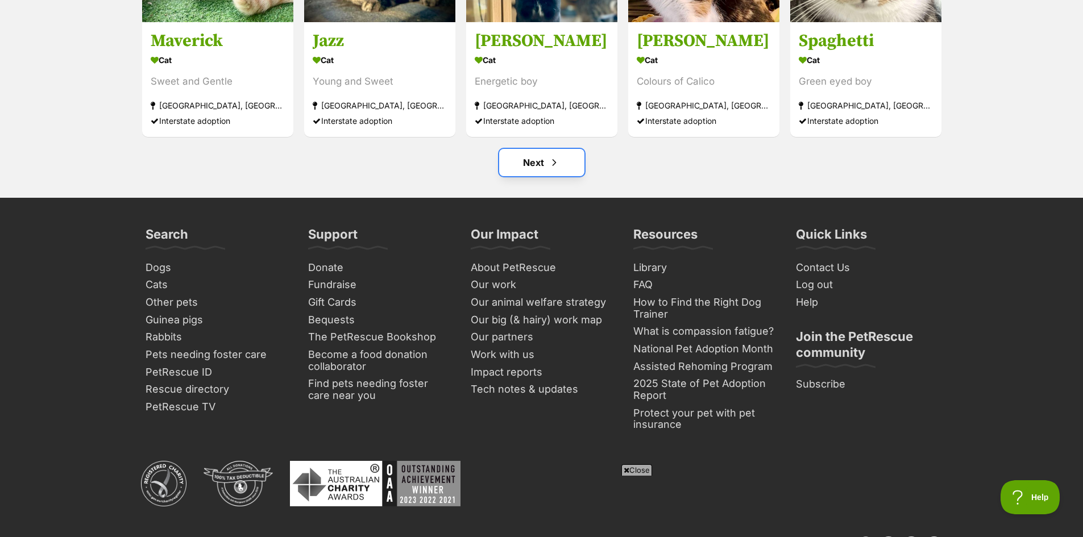
click at [541, 159] on link "Next" at bounding box center [541, 162] width 85 height 27
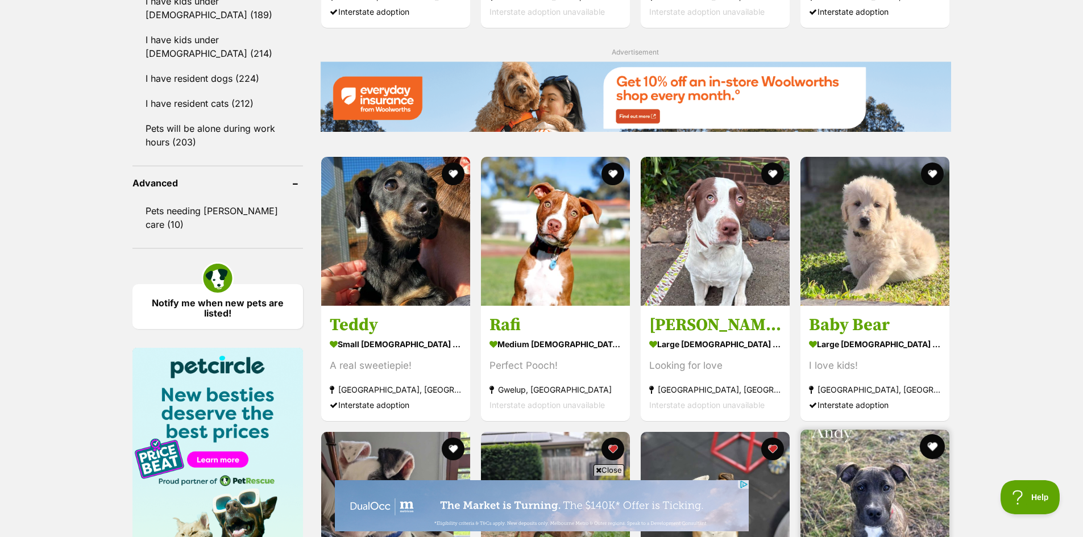
click at [932, 434] on button "favourite" at bounding box center [932, 446] width 25 height 25
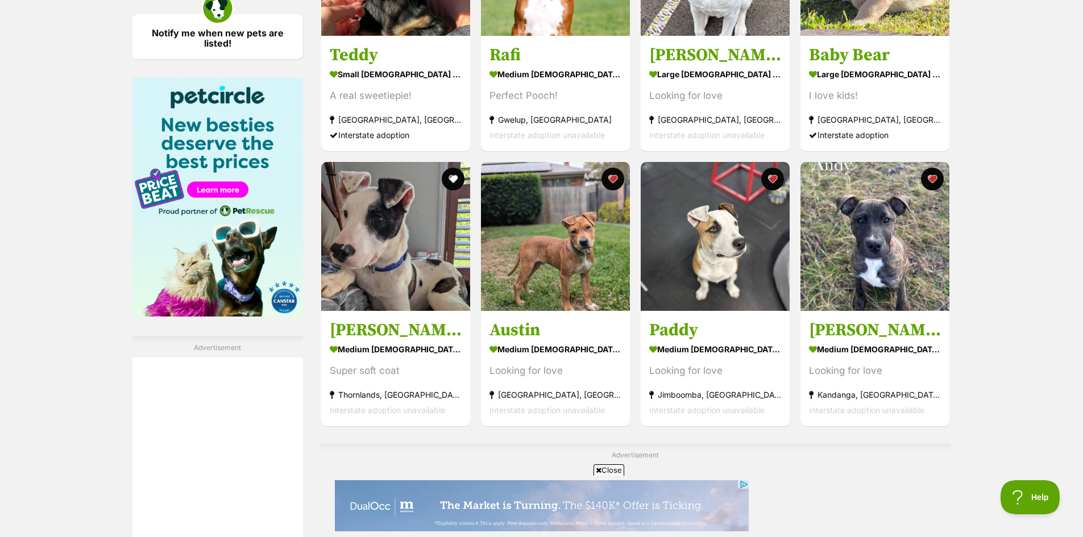
scroll to position [1642, 0]
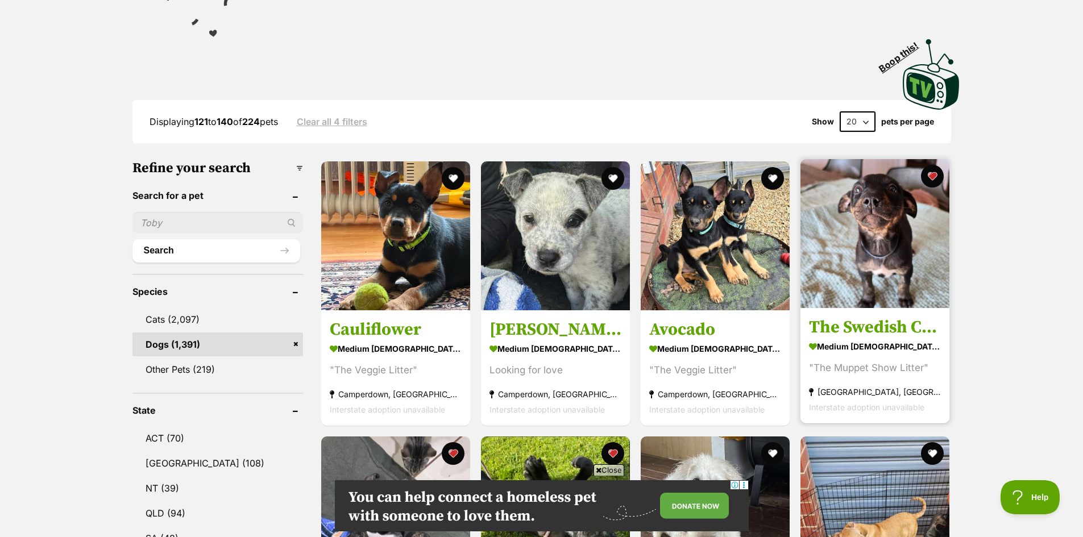
scroll to position [284, 0]
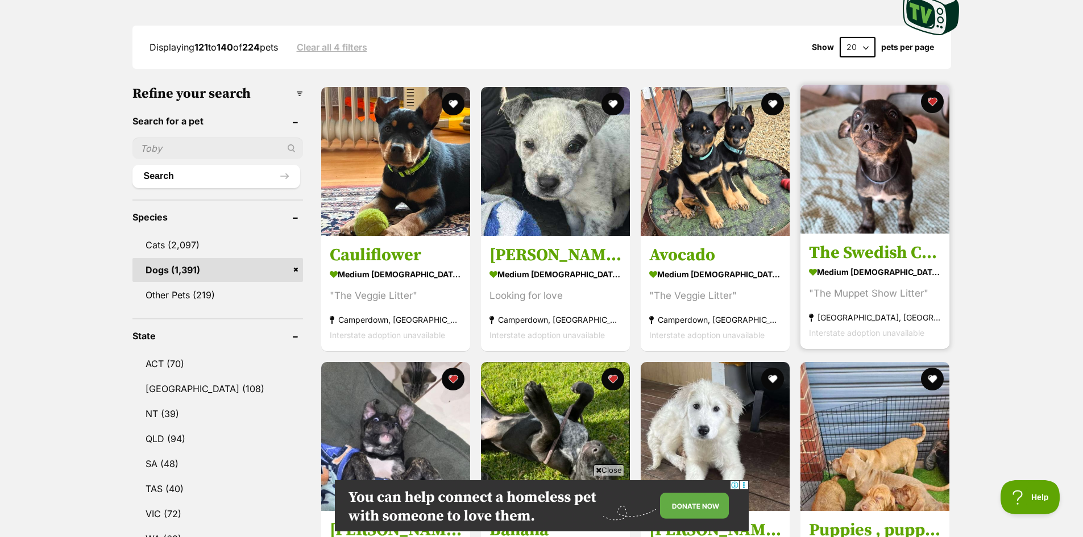
click at [878, 192] on img at bounding box center [874, 159] width 149 height 149
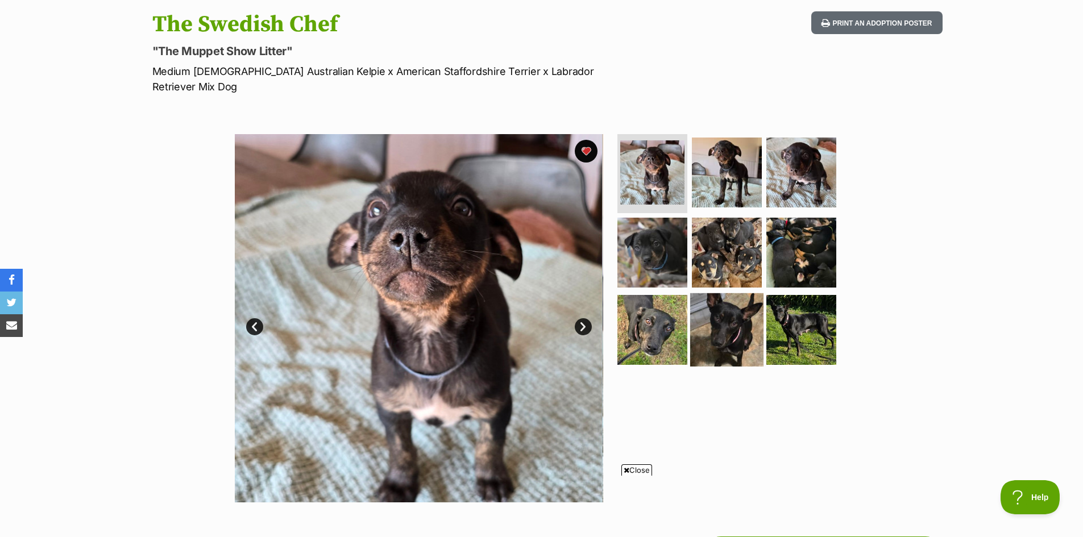
scroll to position [114, 0]
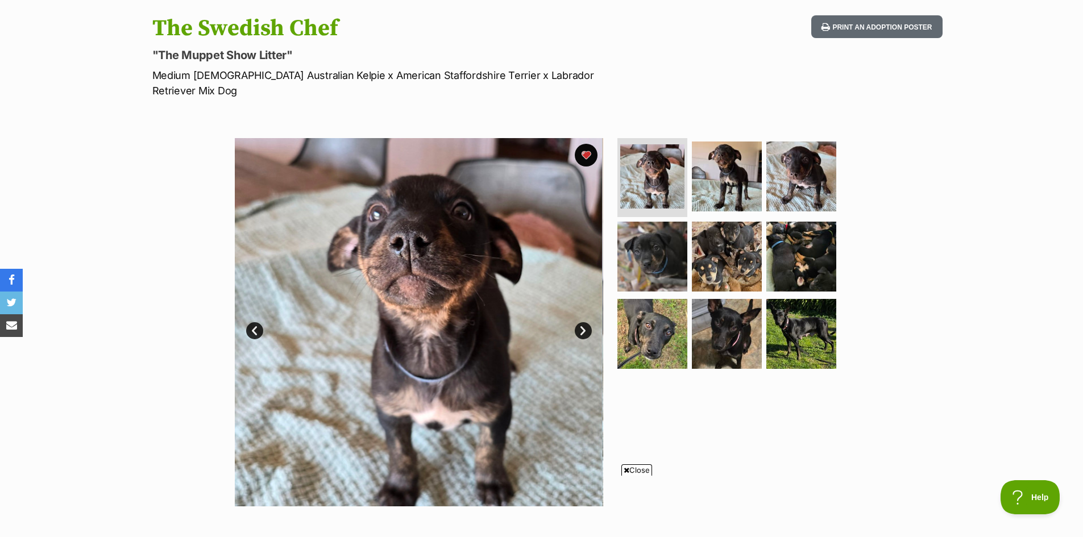
click at [577, 322] on link "Next" at bounding box center [583, 330] width 17 height 17
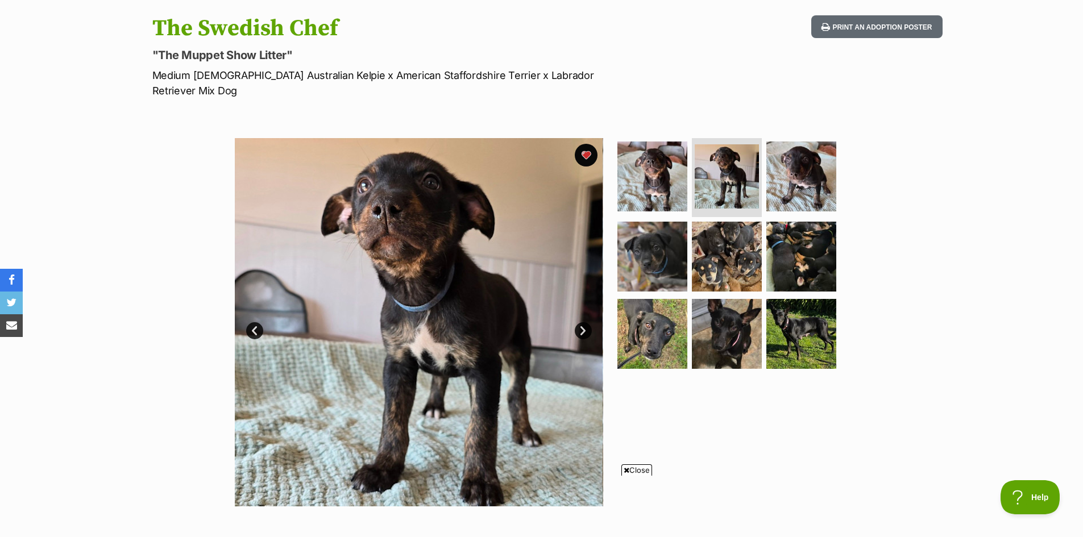
click at [577, 322] on link "Next" at bounding box center [583, 330] width 17 height 17
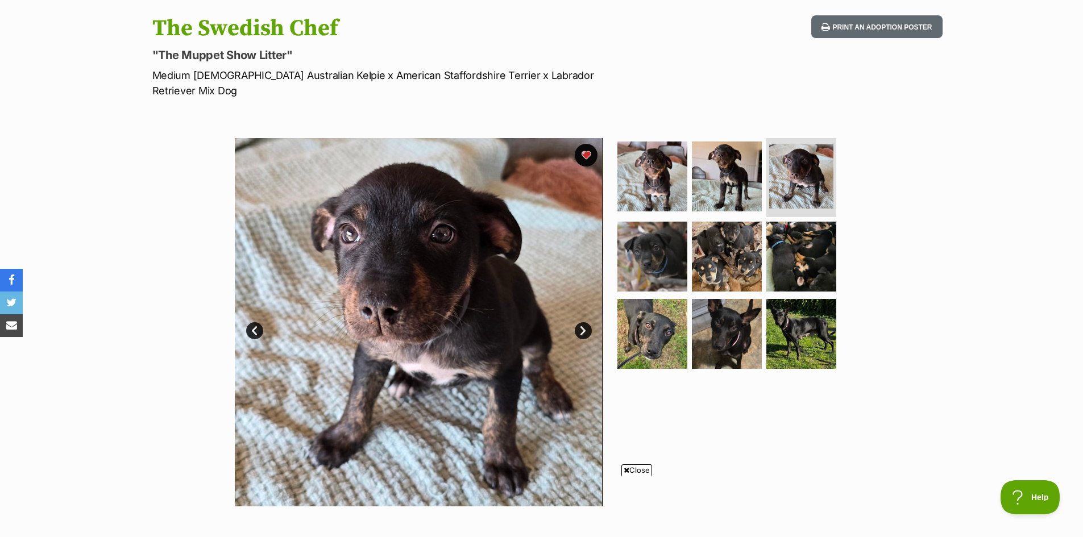
click at [577, 322] on link "Next" at bounding box center [583, 330] width 17 height 17
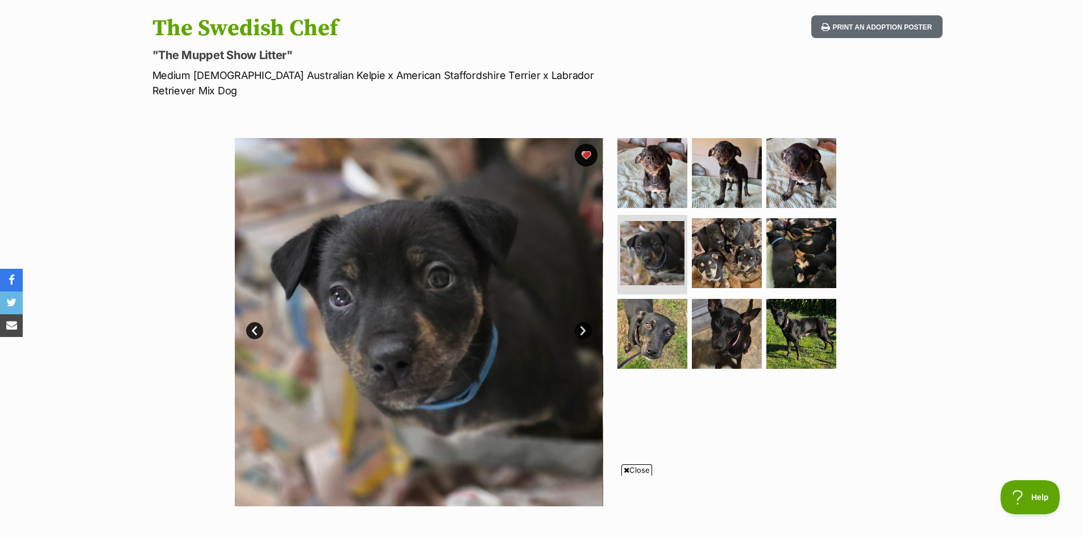
click at [577, 322] on link "Next" at bounding box center [583, 330] width 17 height 17
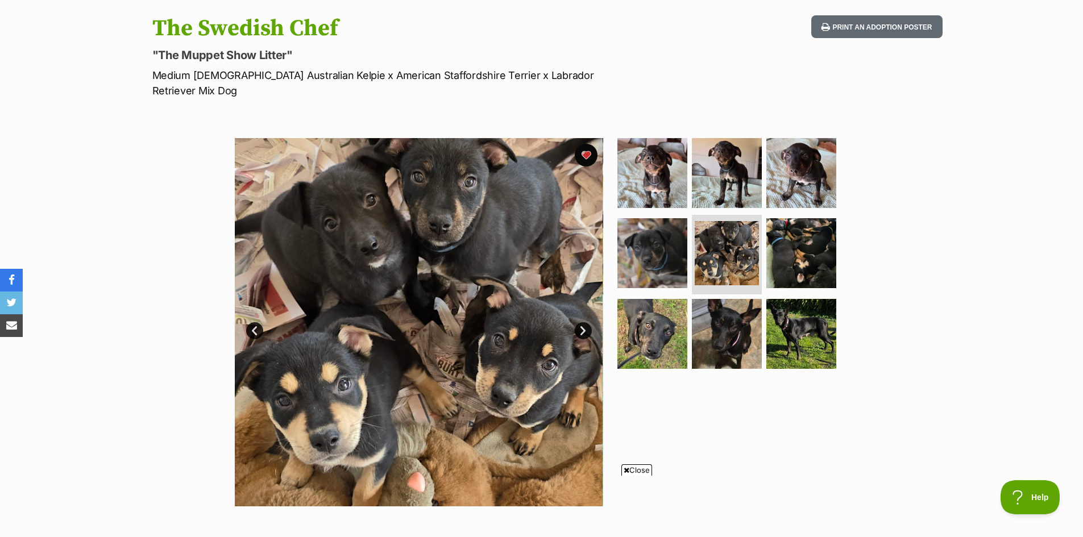
click at [577, 322] on link "Next" at bounding box center [583, 330] width 17 height 17
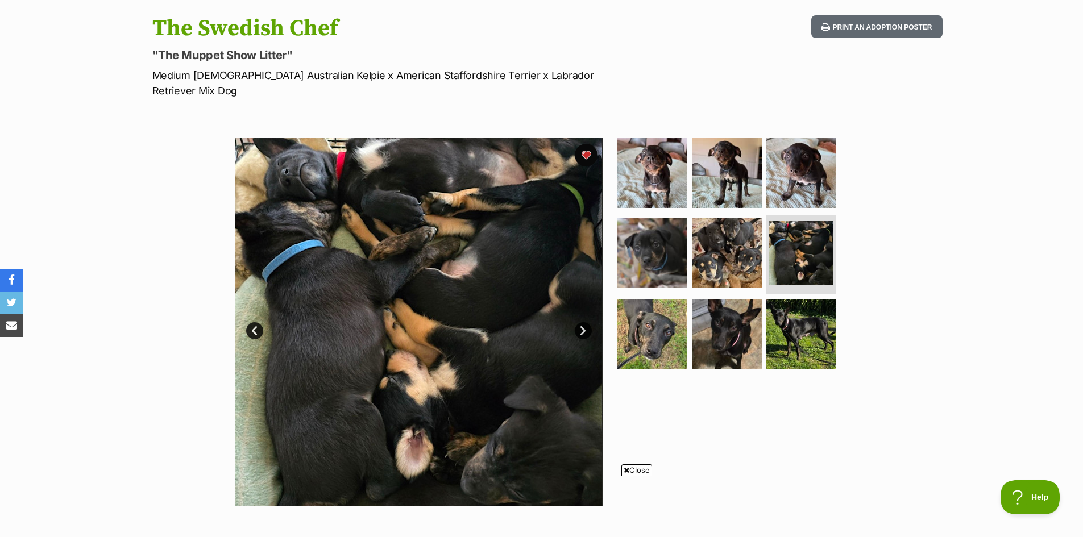
click at [577, 322] on link "Next" at bounding box center [583, 330] width 17 height 17
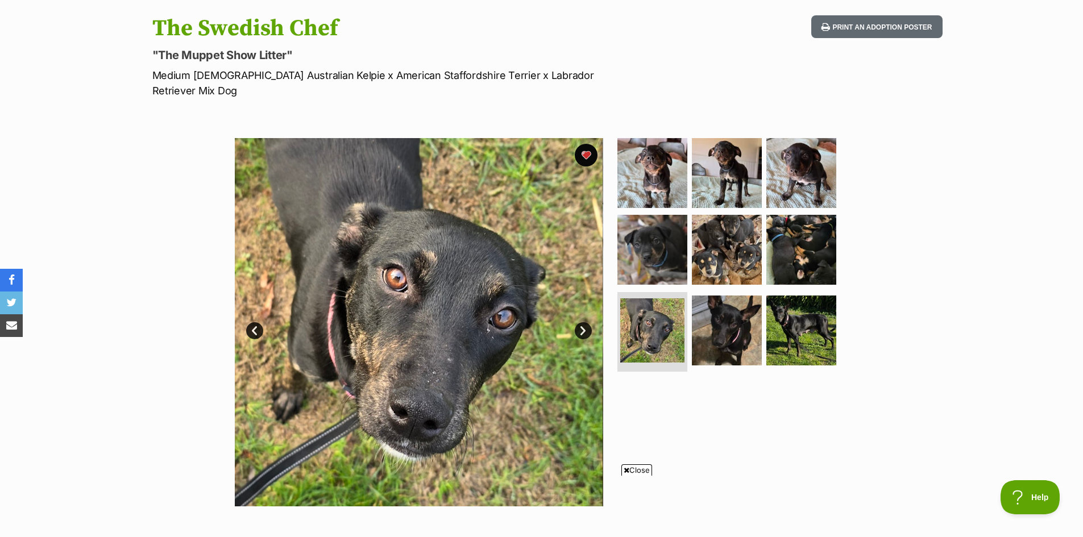
click at [579, 322] on link "Next" at bounding box center [583, 330] width 17 height 17
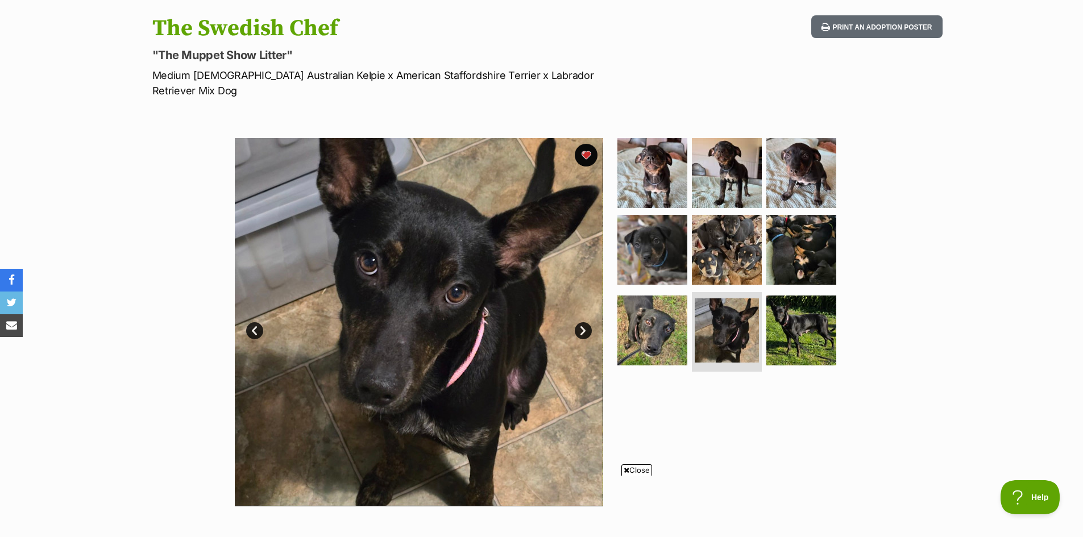
click at [580, 322] on link "Next" at bounding box center [583, 330] width 17 height 17
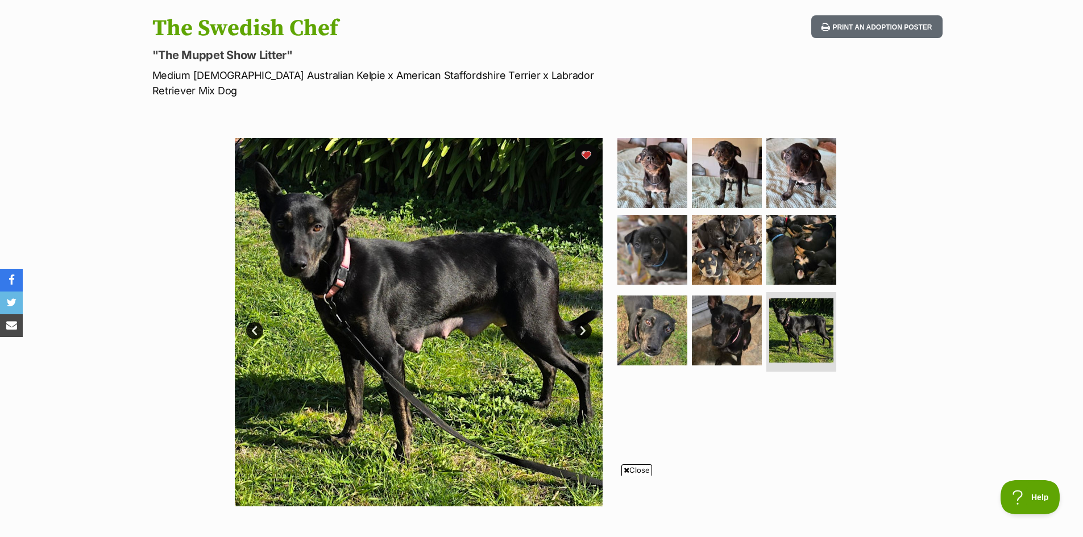
click at [580, 322] on link "Next" at bounding box center [583, 330] width 17 height 17
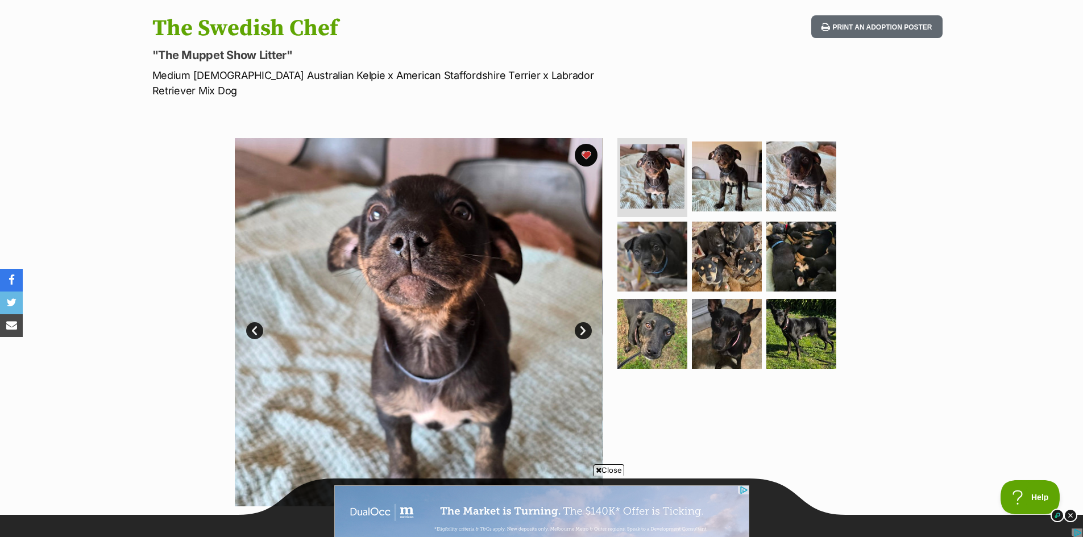
scroll to position [0, 0]
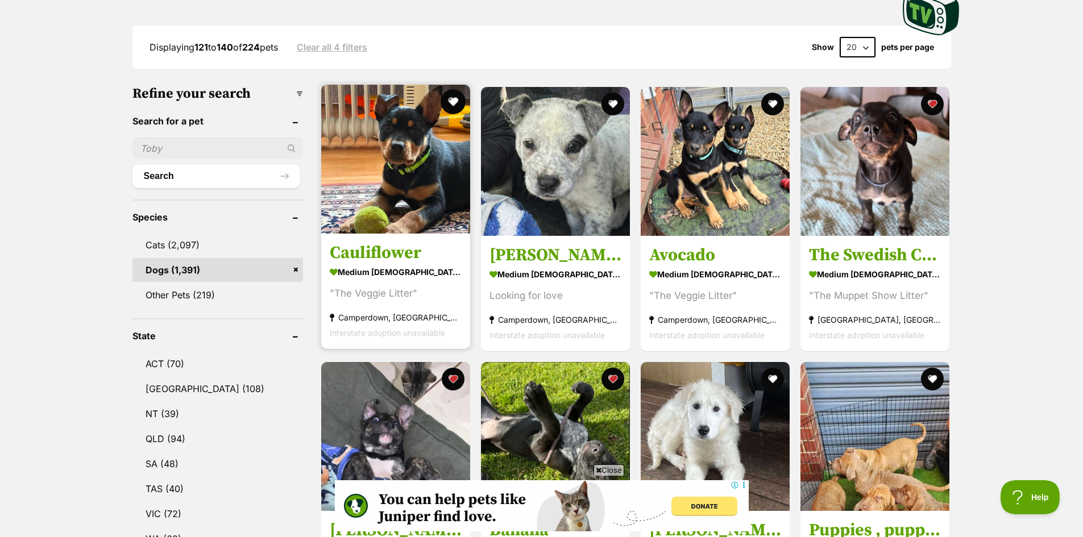
click at [450, 103] on button "favourite" at bounding box center [453, 101] width 25 height 25
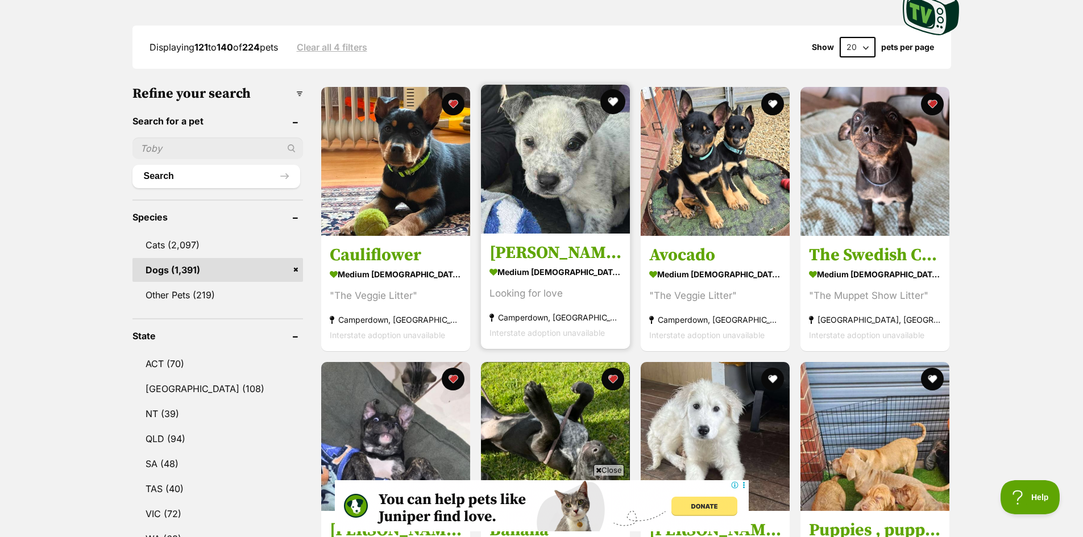
click at [615, 100] on button "favourite" at bounding box center [612, 101] width 25 height 25
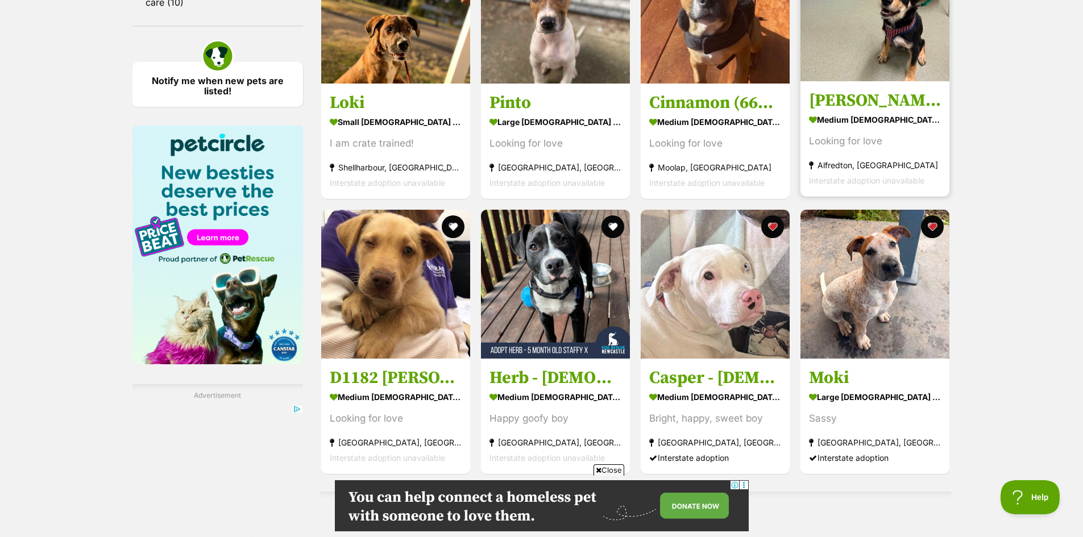
scroll to position [1649, 0]
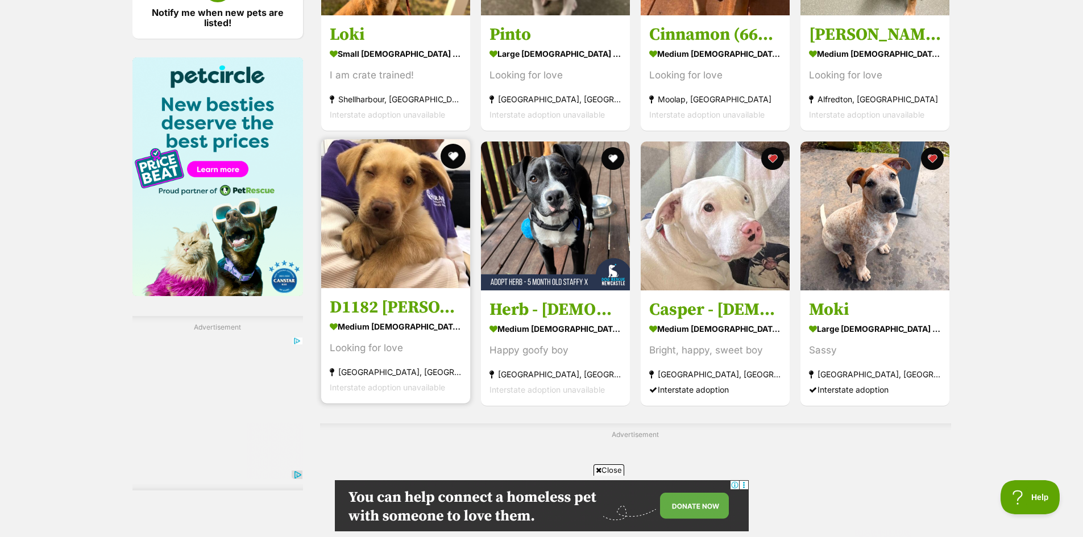
drag, startPoint x: 455, startPoint y: 154, endPoint x: 561, endPoint y: 154, distance: 105.7
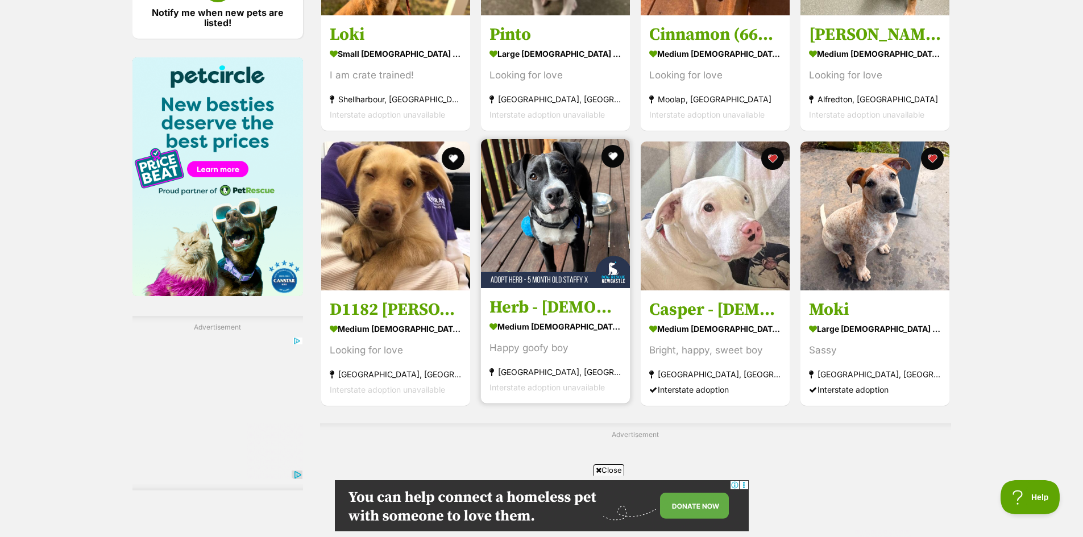
click at [456, 154] on button "favourite" at bounding box center [453, 158] width 23 height 23
click at [609, 157] on button "favourite" at bounding box center [612, 156] width 25 height 25
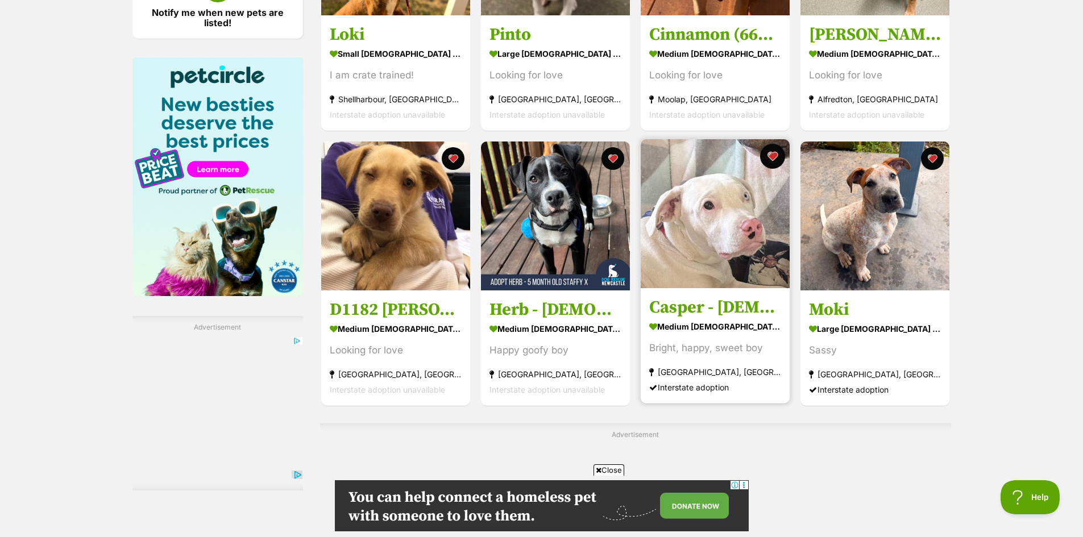
click at [772, 154] on button "favourite" at bounding box center [772, 156] width 25 height 25
click at [773, 157] on button "favourite" at bounding box center [772, 156] width 25 height 25
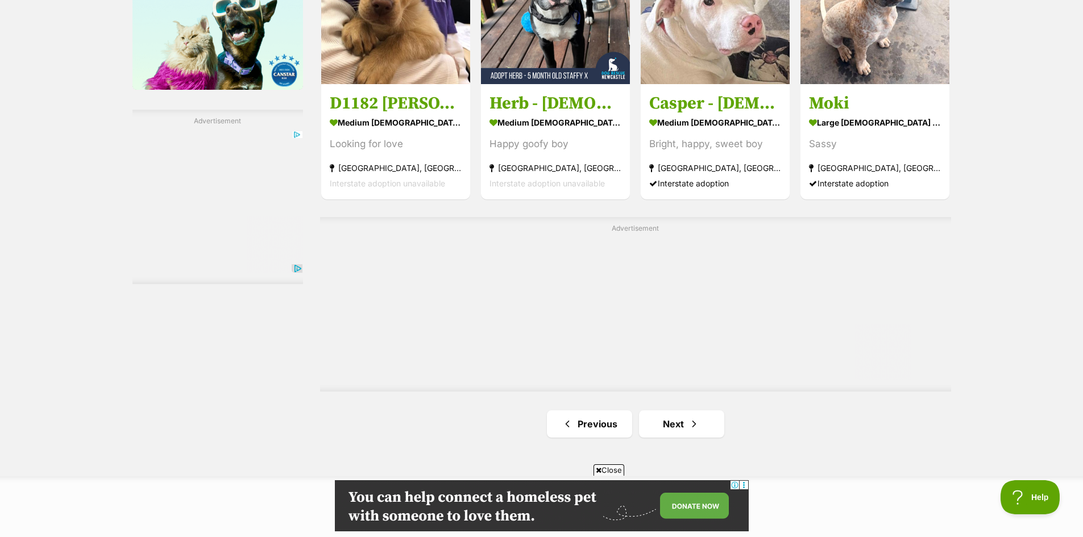
scroll to position [1990, 0]
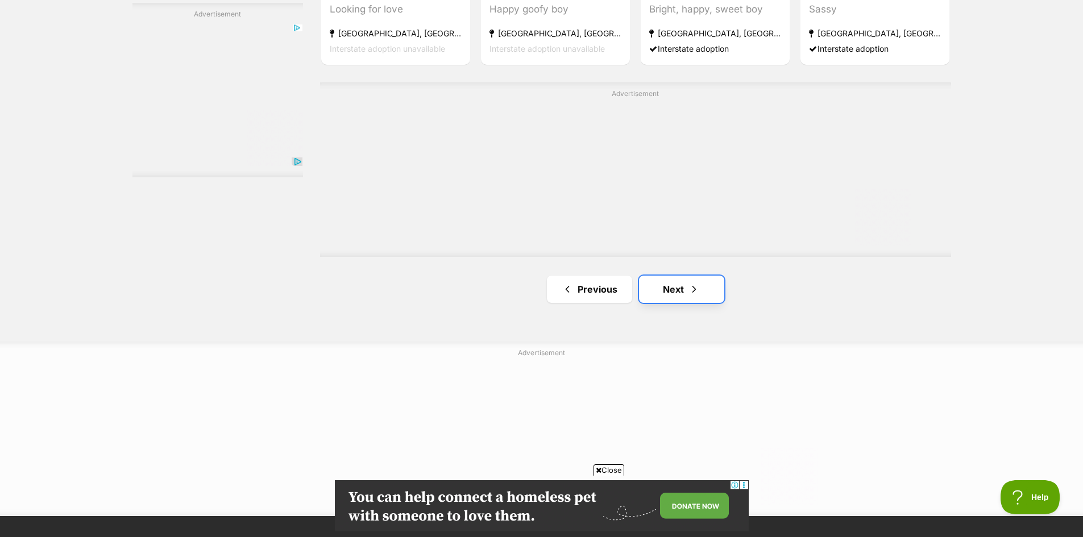
click at [672, 290] on link "Next" at bounding box center [681, 289] width 85 height 27
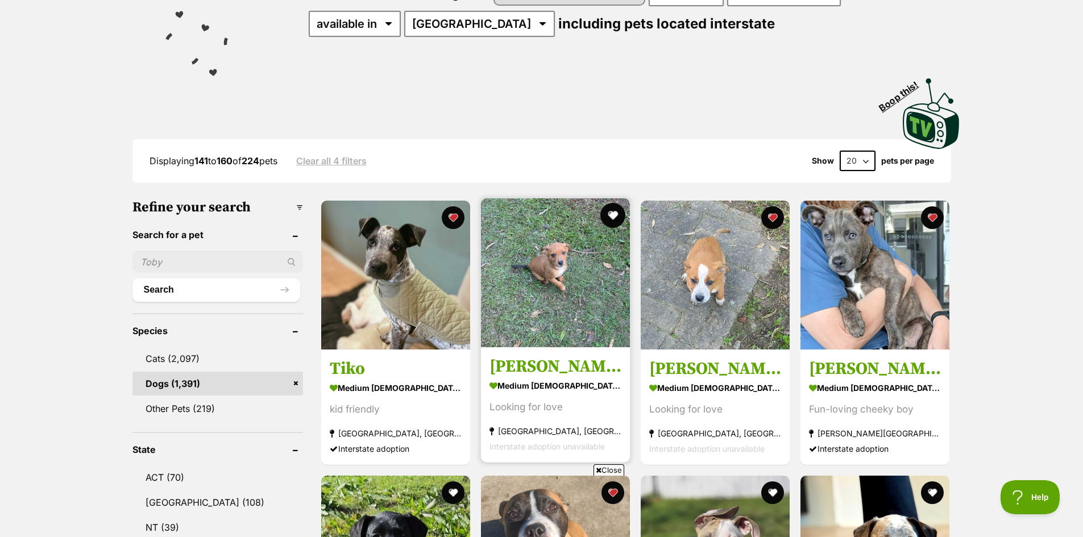
click at [611, 214] on button "favourite" at bounding box center [612, 215] width 25 height 25
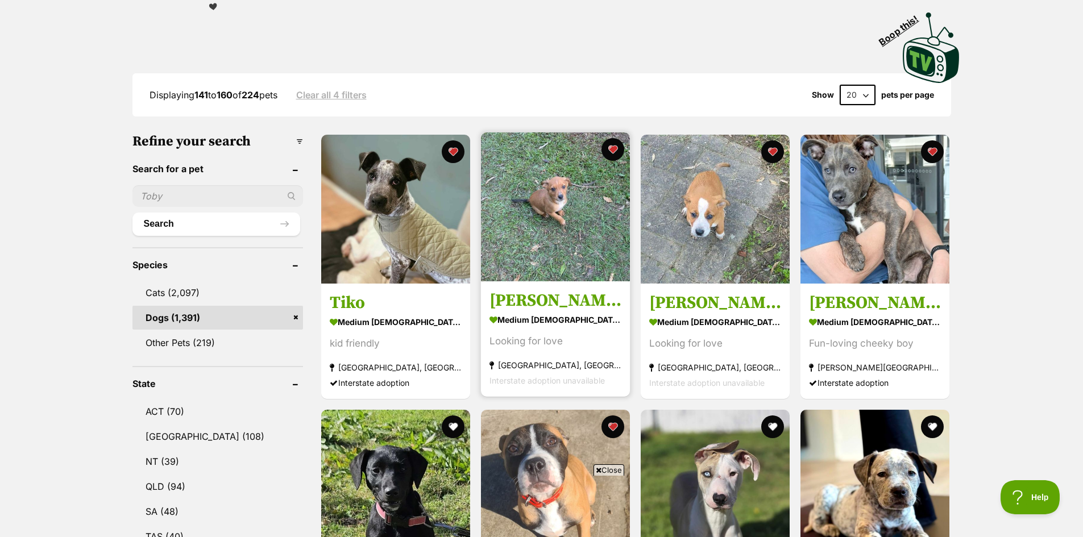
scroll to position [455, 0]
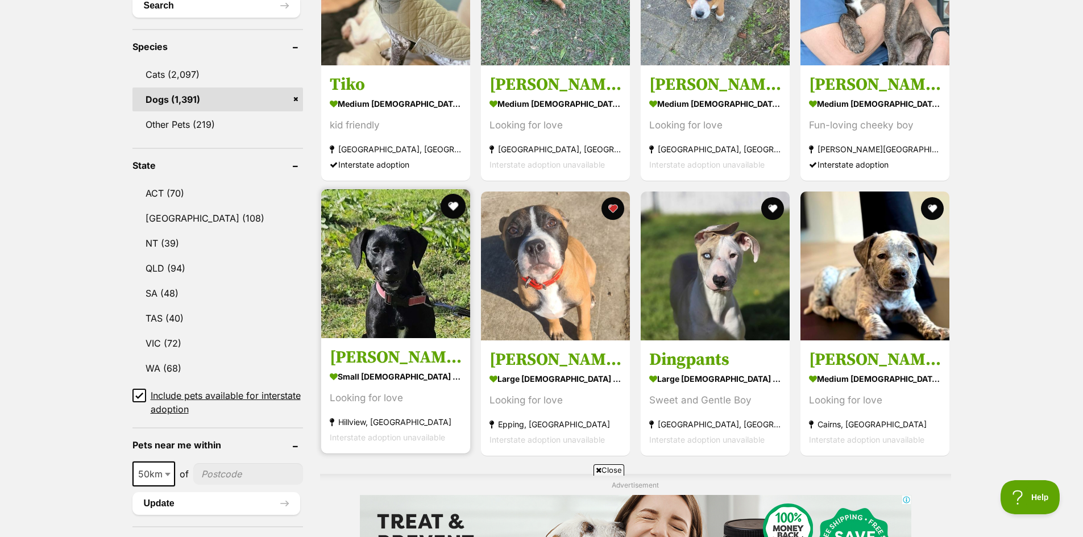
click at [450, 203] on button "favourite" at bounding box center [453, 206] width 25 height 25
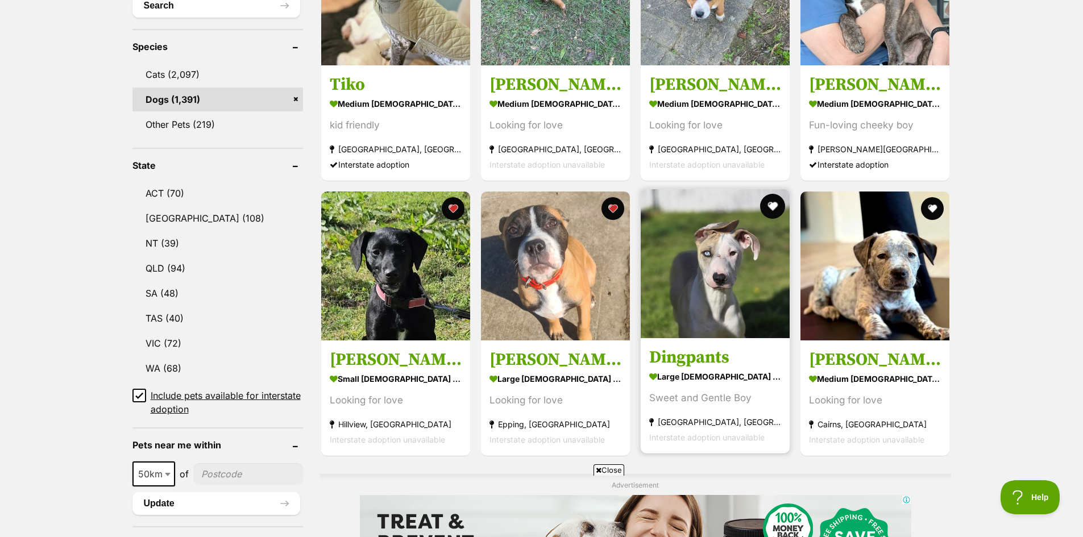
drag, startPoint x: 769, startPoint y: 202, endPoint x: 778, endPoint y: 204, distance: 8.7
click at [771, 202] on button "favourite" at bounding box center [772, 206] width 25 height 25
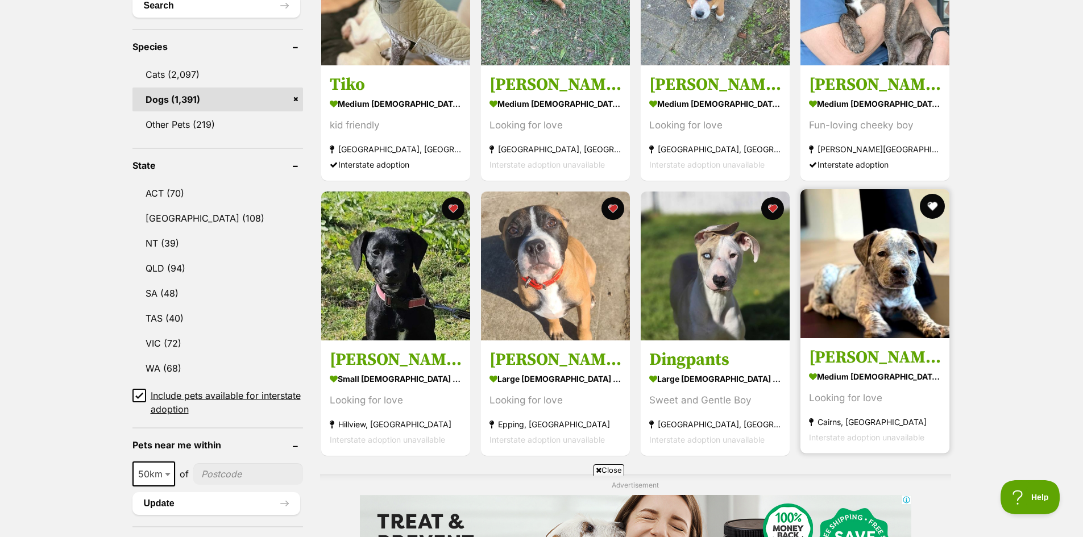
click at [936, 203] on button "favourite" at bounding box center [932, 206] width 25 height 25
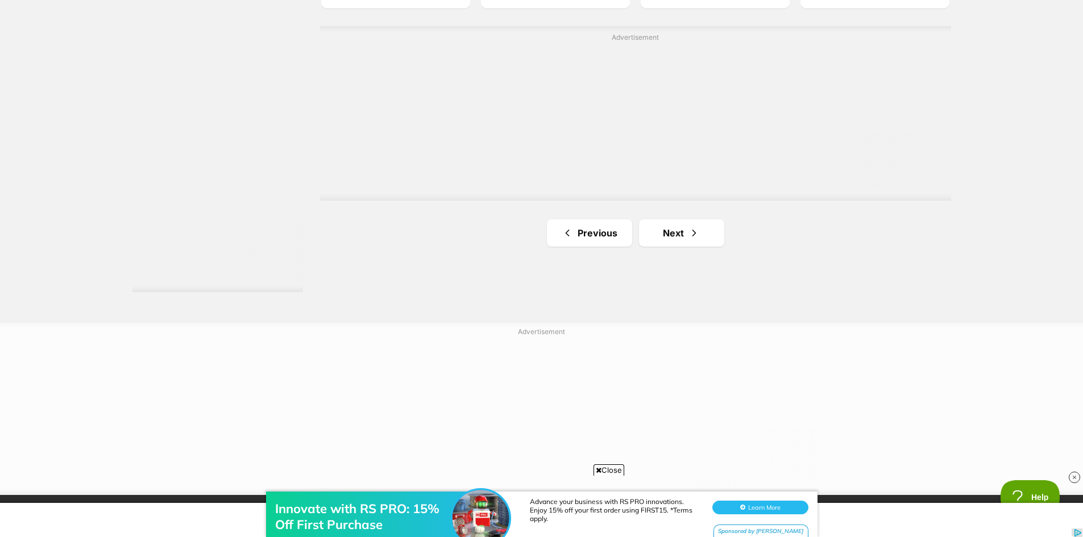
scroll to position [2047, 0]
click at [684, 233] on link "Next" at bounding box center [681, 232] width 85 height 27
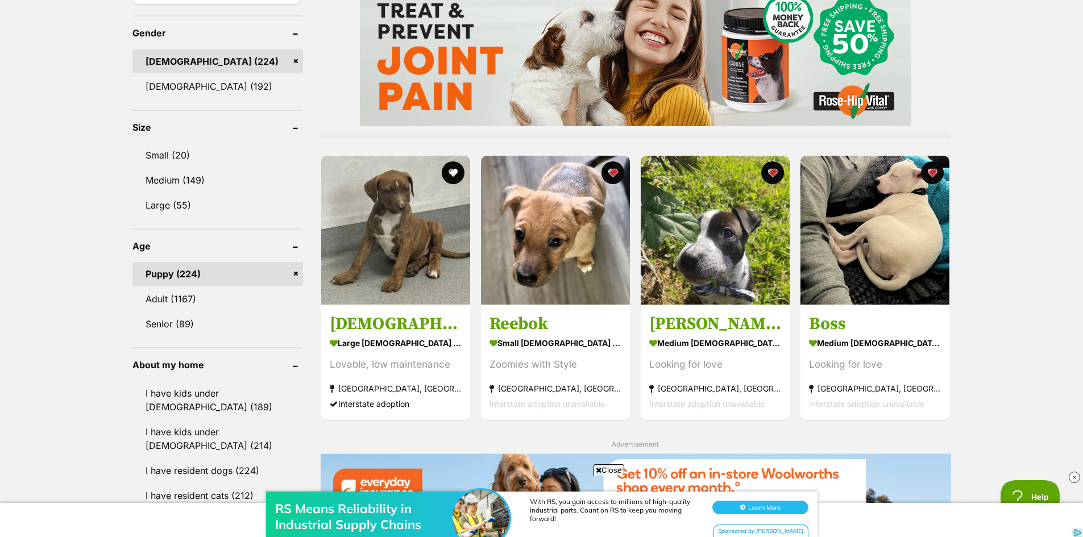
scroll to position [966, 0]
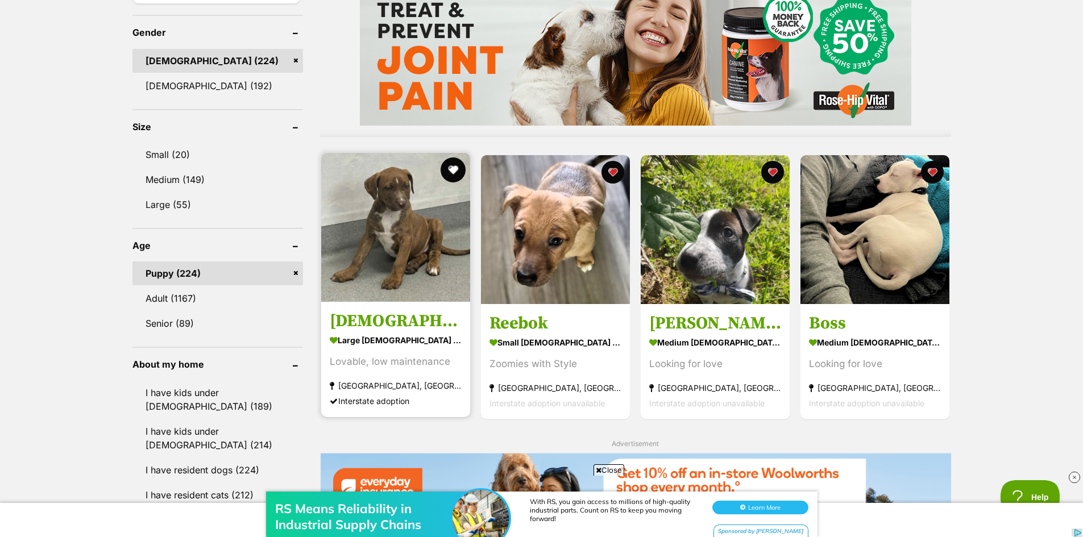
click at [455, 173] on button "favourite" at bounding box center [453, 169] width 25 height 25
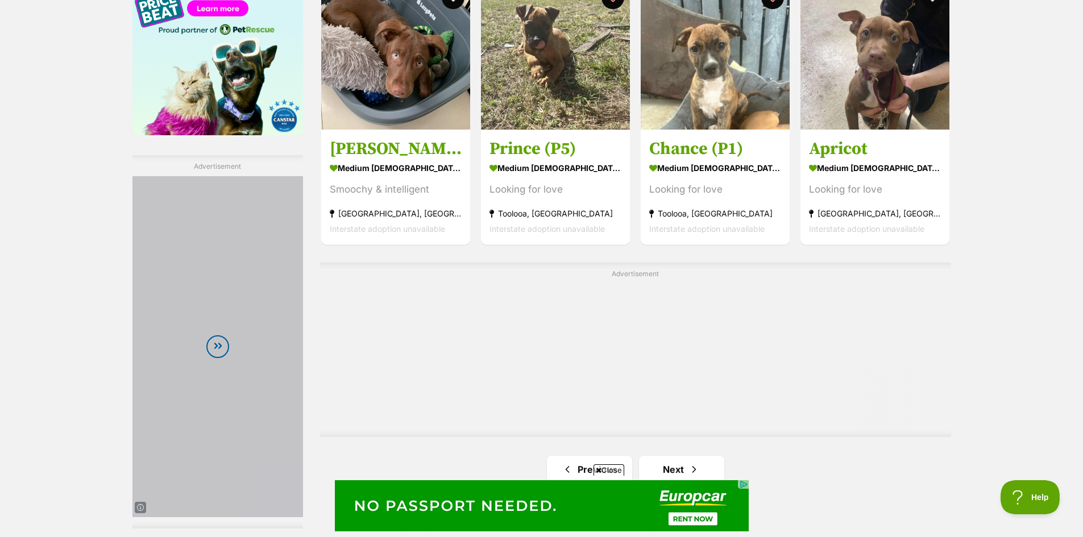
scroll to position [1819, 0]
